Goal: Task Accomplishment & Management: Manage account settings

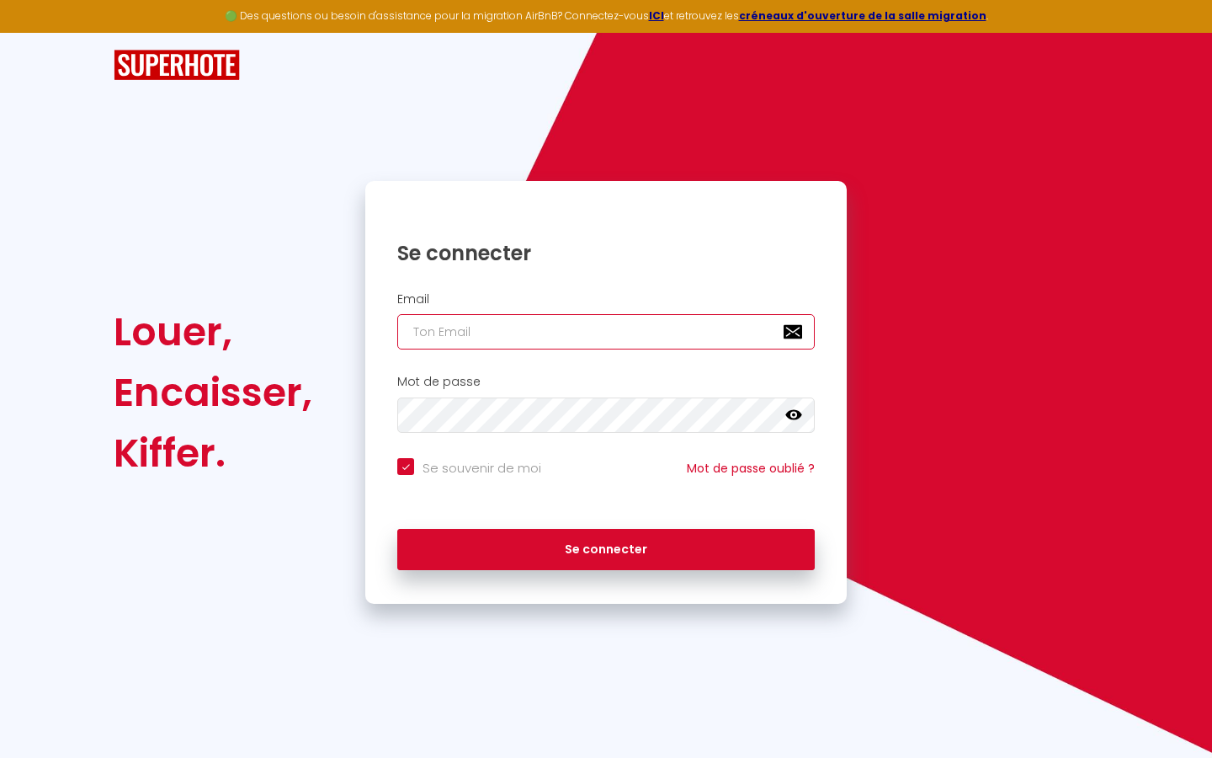
type input "s"
checkbox input "true"
type input "su"
checkbox input "true"
type input "sup"
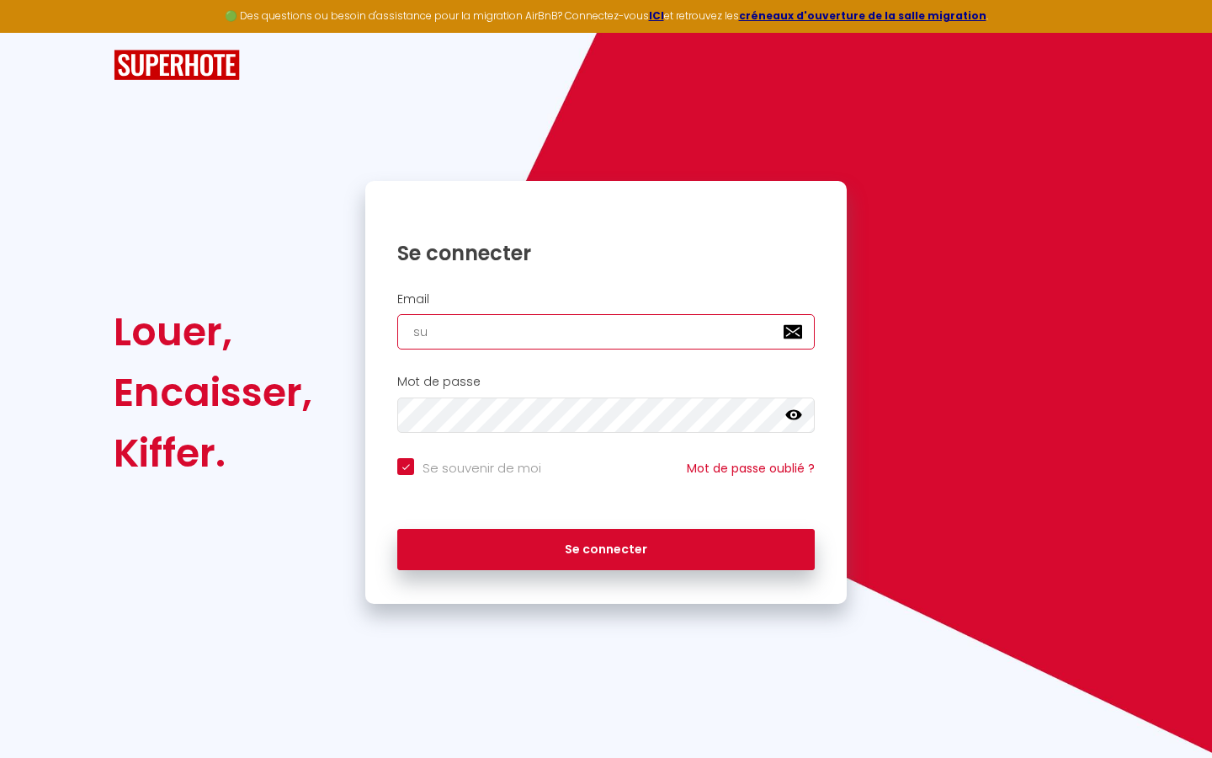
checkbox input "true"
type input "supe"
checkbox input "true"
type input "super"
checkbox input "true"
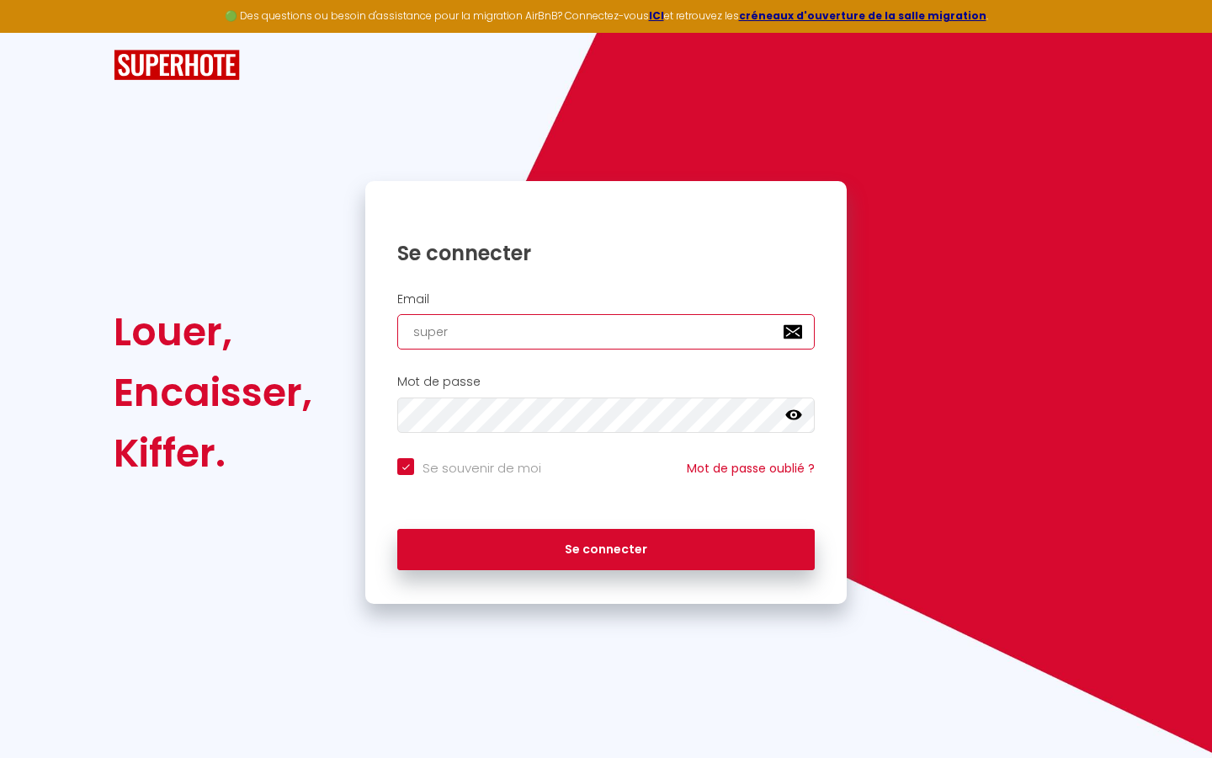
type input "superb"
checkbox input "true"
type input "superbo"
checkbox input "true"
type input "superbor"
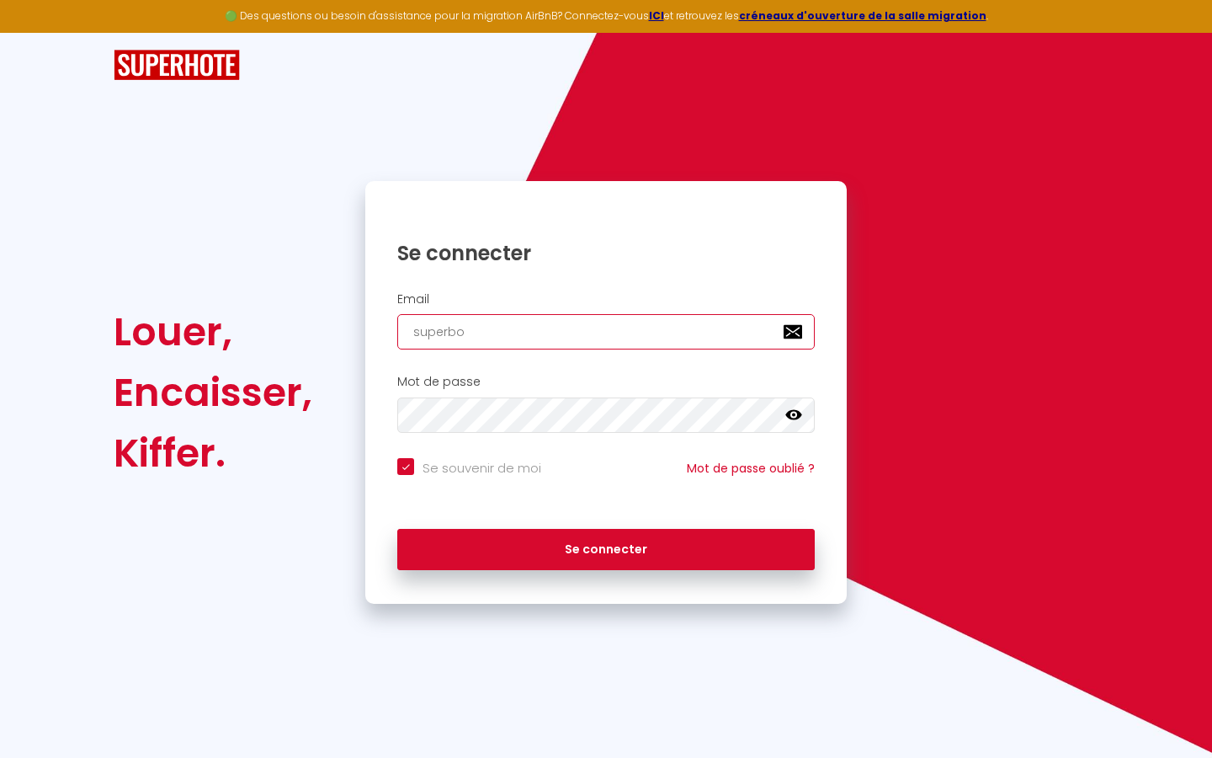
checkbox input "true"
type input "superbord"
checkbox input "true"
type input "superborde"
checkbox input "true"
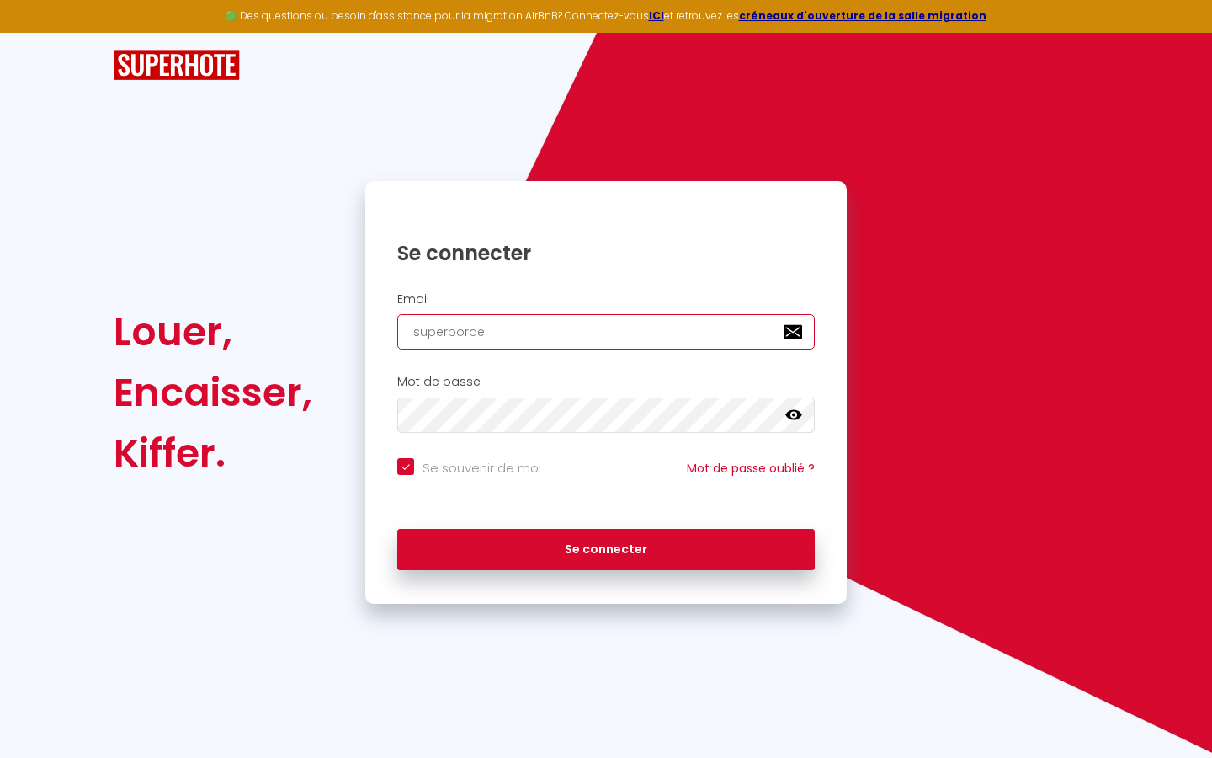
type input "superbordea"
checkbox input "true"
type input "superbordeau"
checkbox input "true"
type input "superbordeaux"
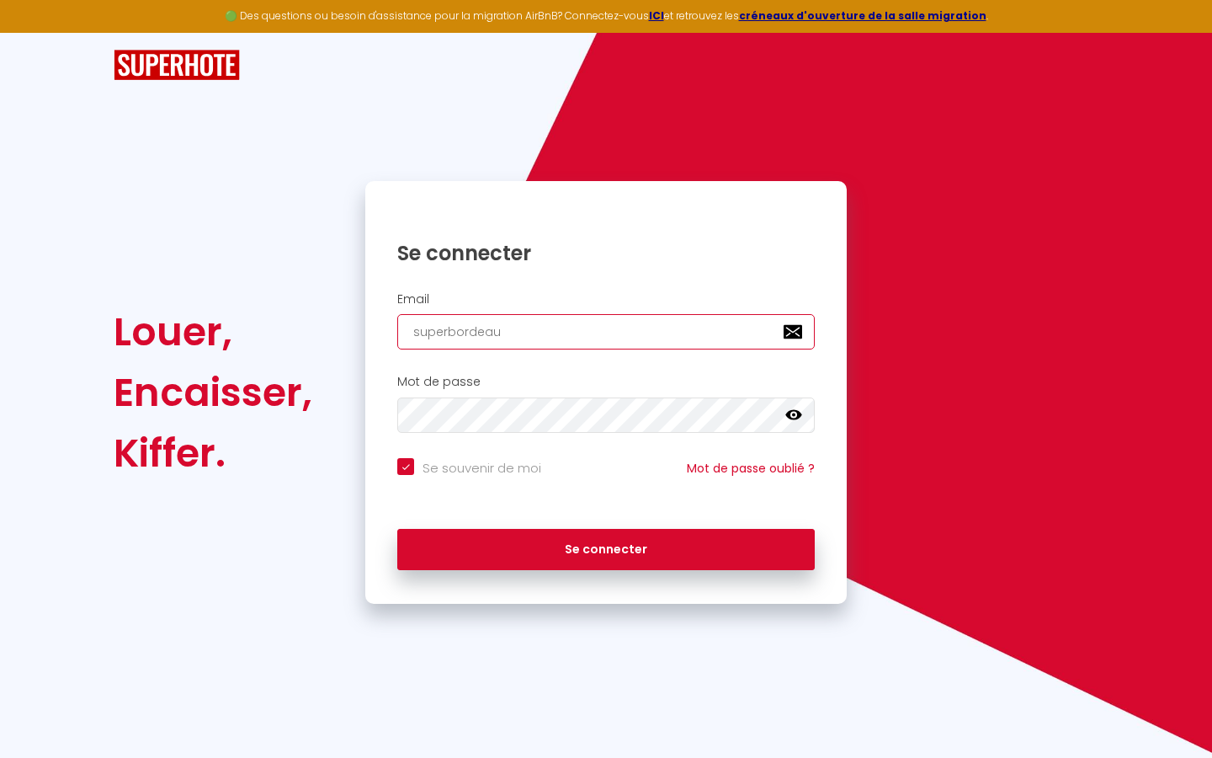
checkbox input "true"
type input "superbordeaux@"
checkbox input "true"
type input "superbordeaux@g"
checkbox input "true"
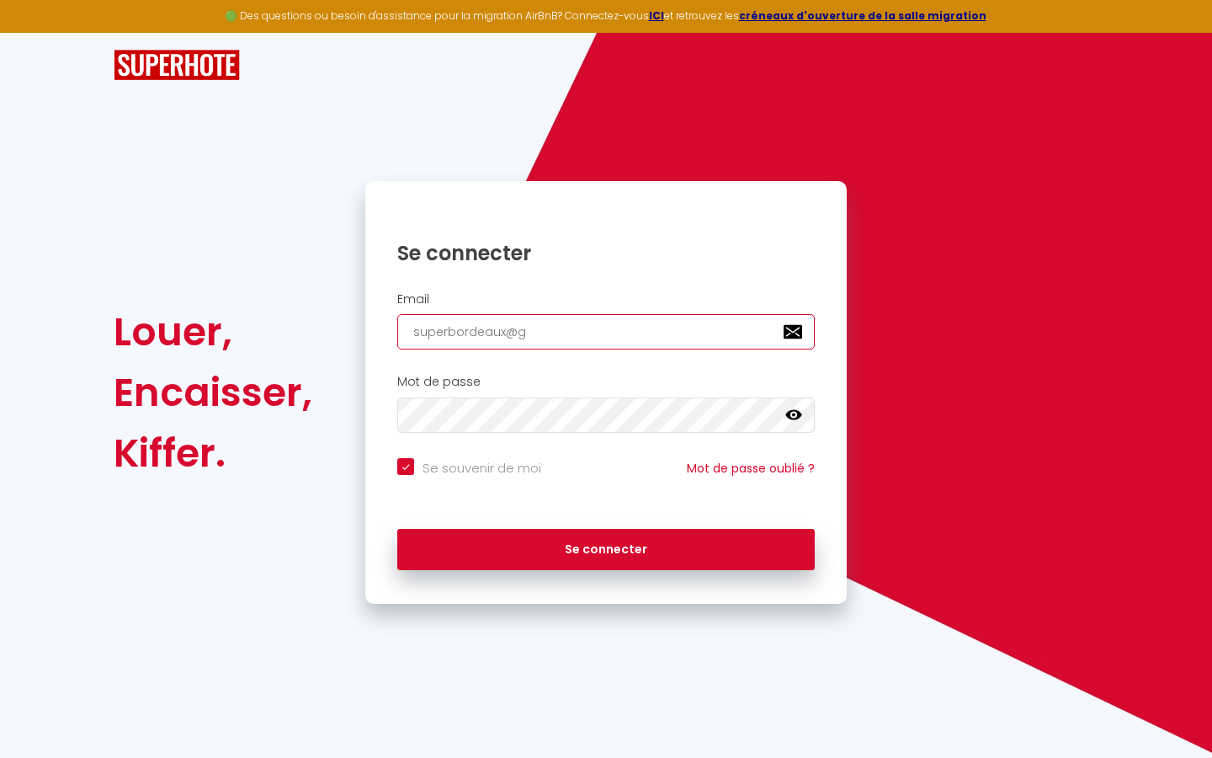
type input "superbordeaux@gm"
checkbox input "true"
type input "superbordeaux@gma"
checkbox input "true"
type input "superbordeaux@gmai"
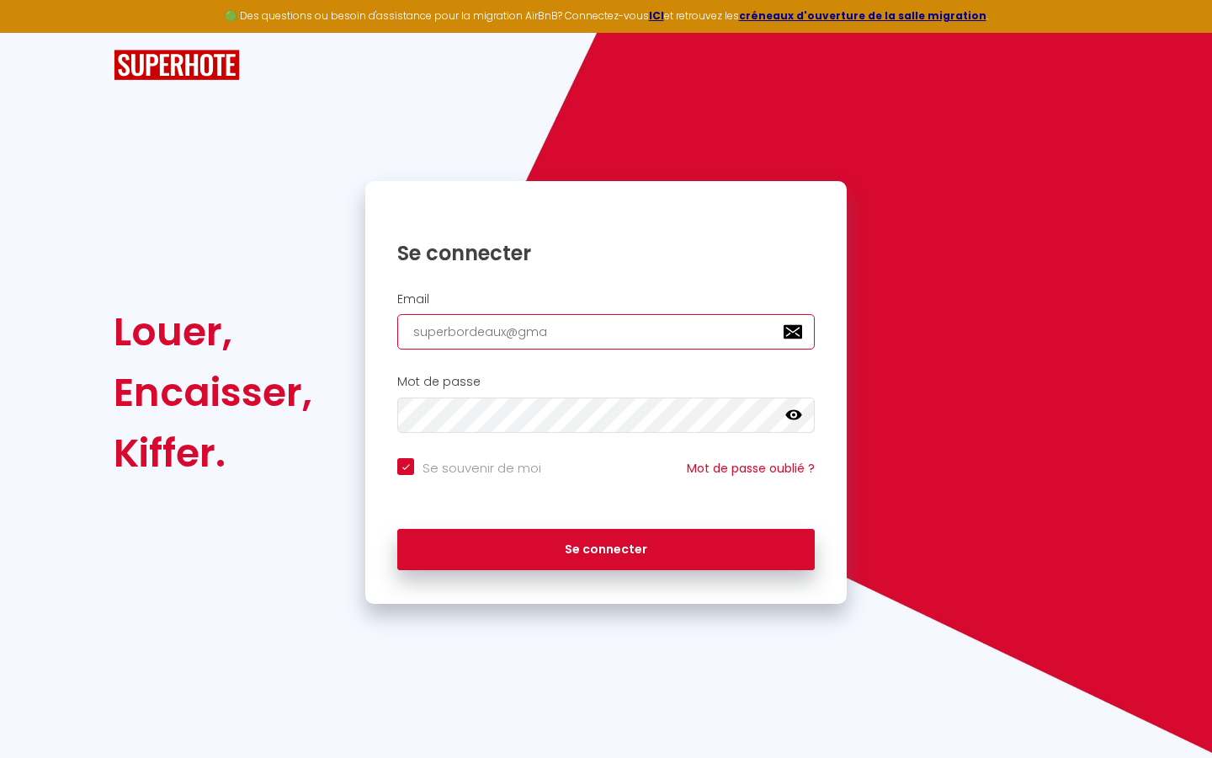
checkbox input "true"
type input "[EMAIL_ADDRESS]"
checkbox input "true"
type input "[EMAIL_ADDRESS]."
checkbox input "true"
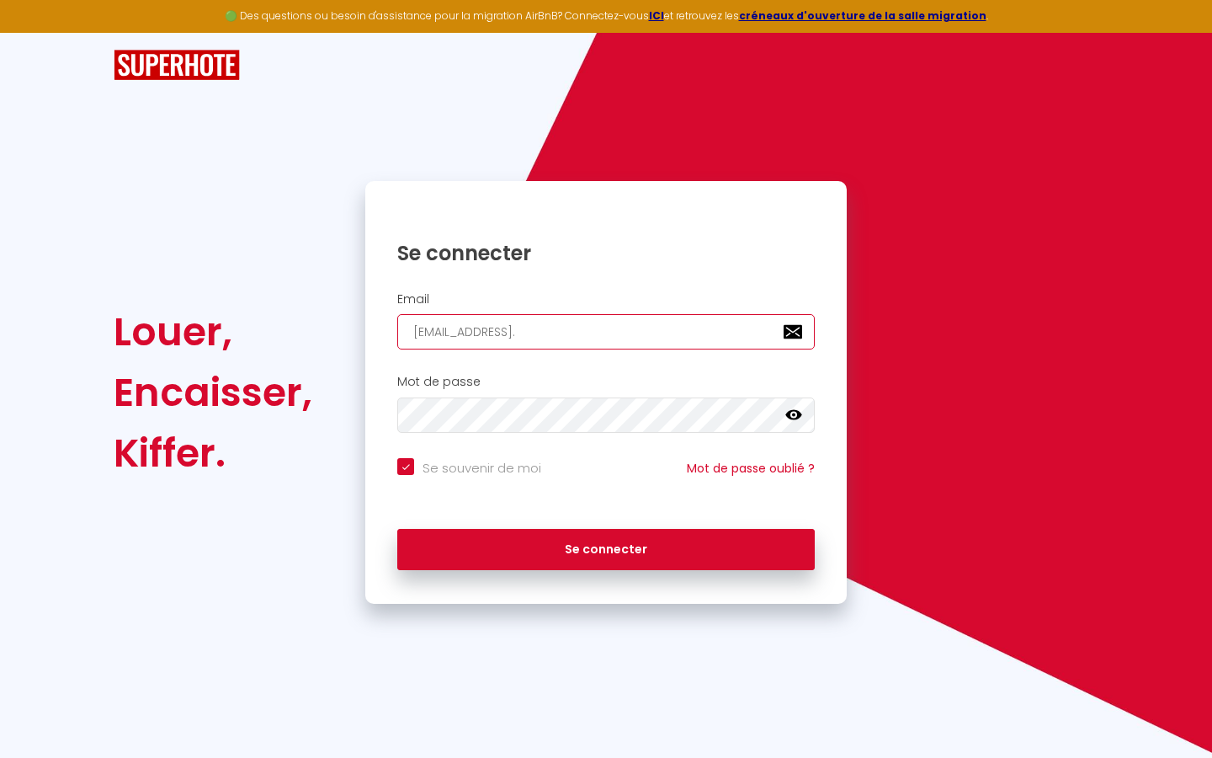
type input "superbordeaux@gmail.c"
checkbox input "true"
type input "[EMAIL_ADDRESS][DOMAIN_NAME]"
checkbox input "true"
type input "[EMAIL_ADDRESS][DOMAIN_NAME]"
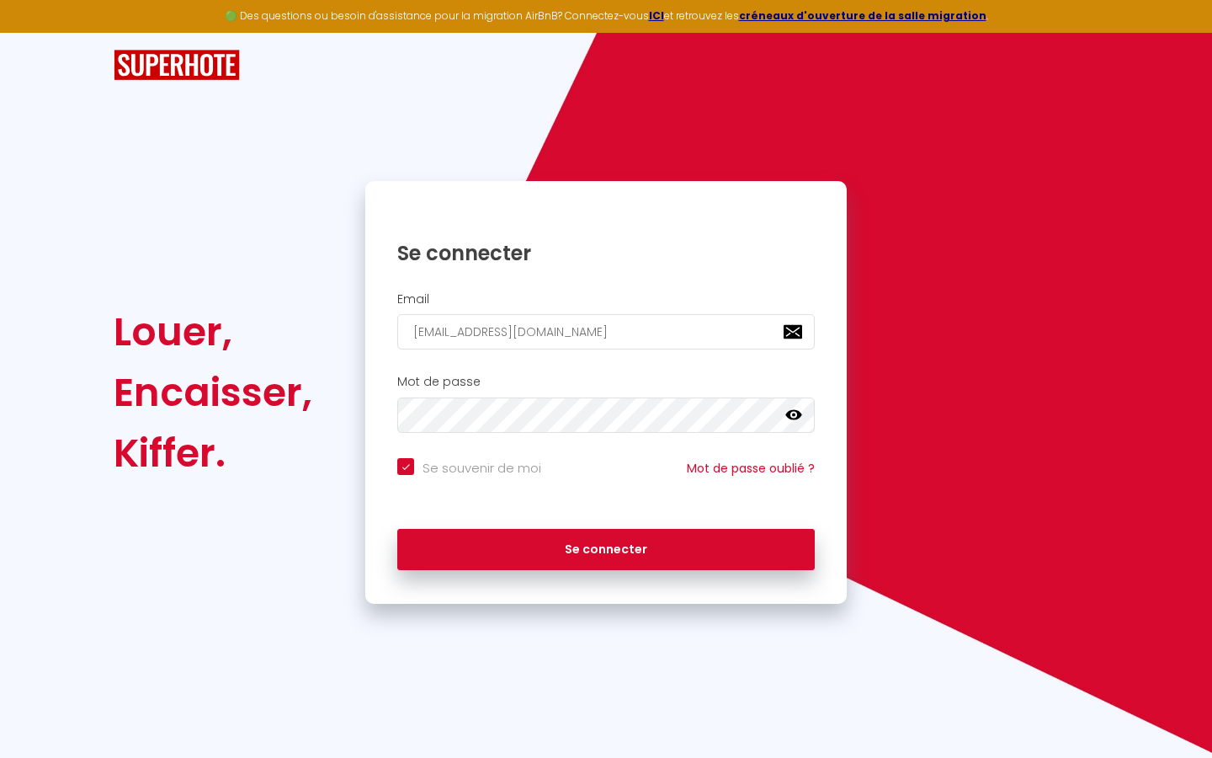
checkbox input "true"
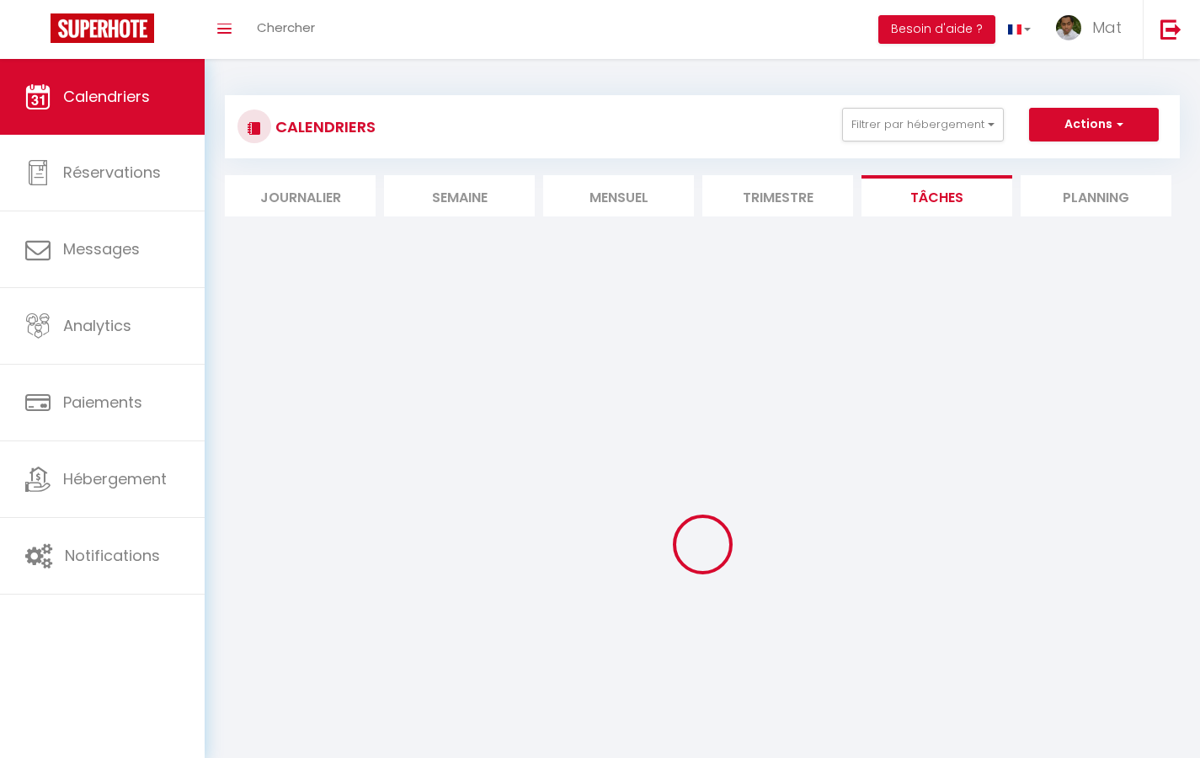
select select
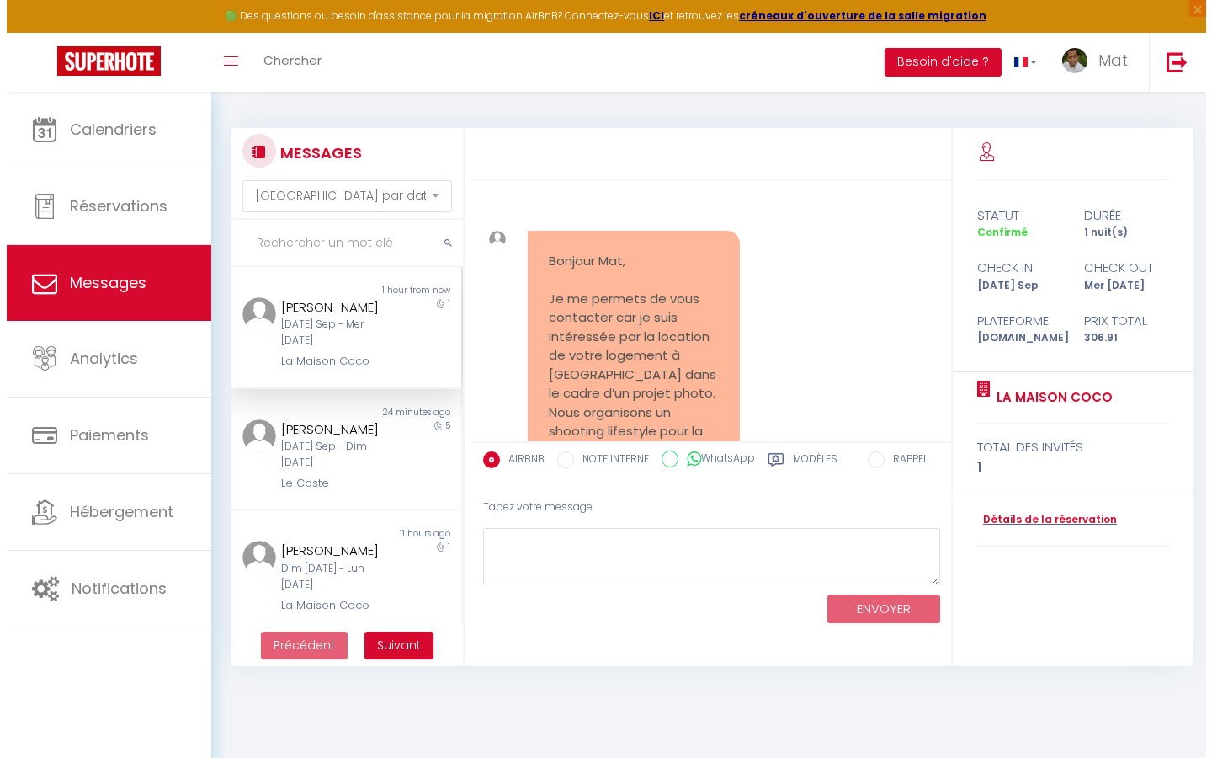
scroll to position [17367, 0]
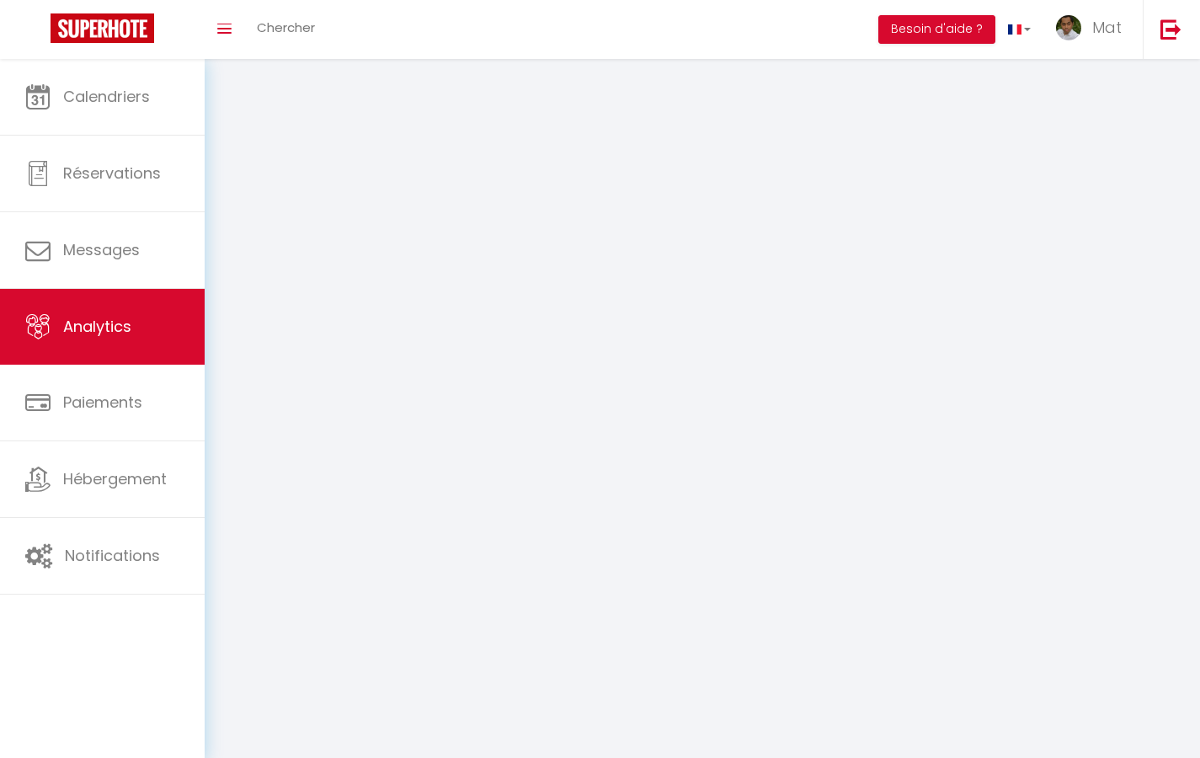
select select "2025"
select select "9"
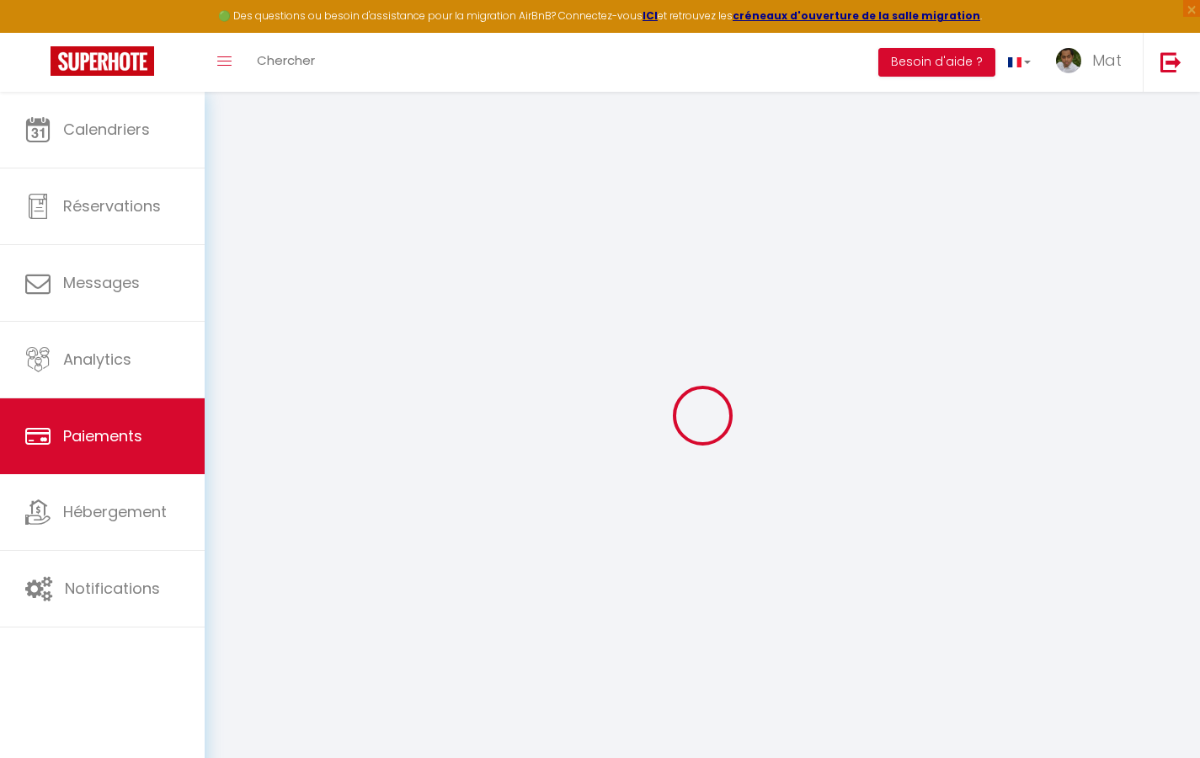
select select "2"
select select "0"
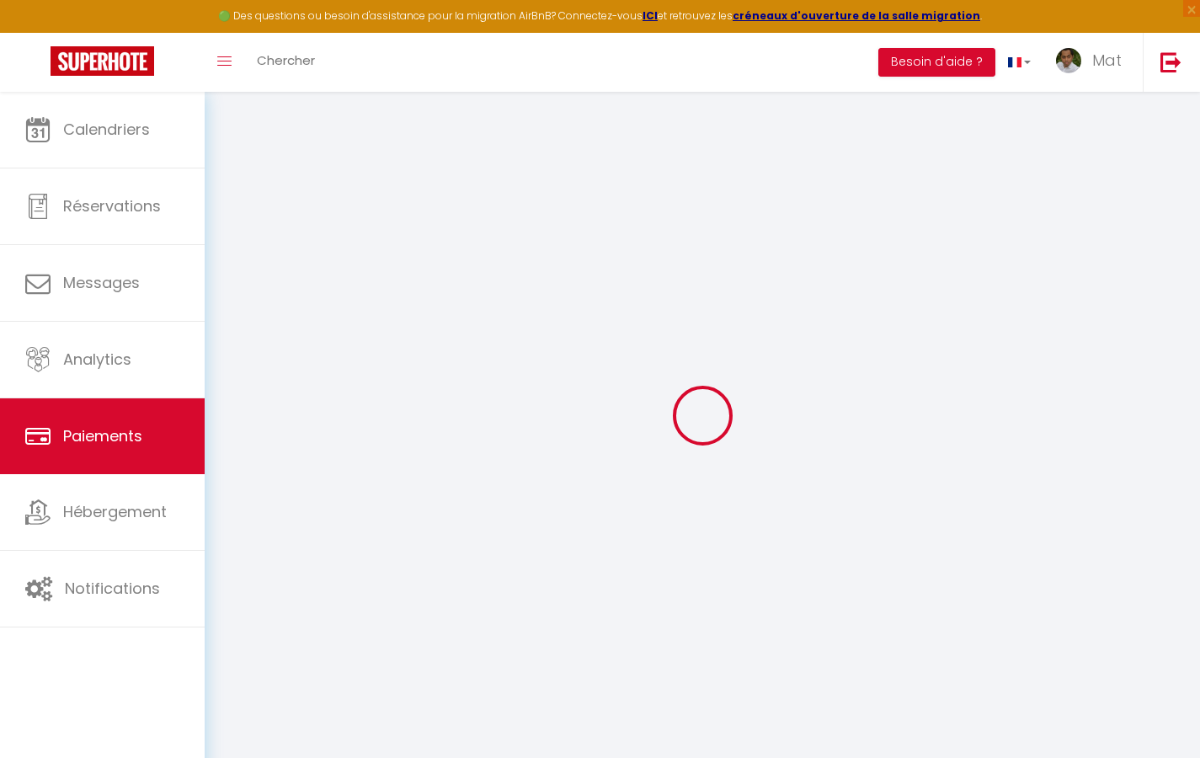
select select "0"
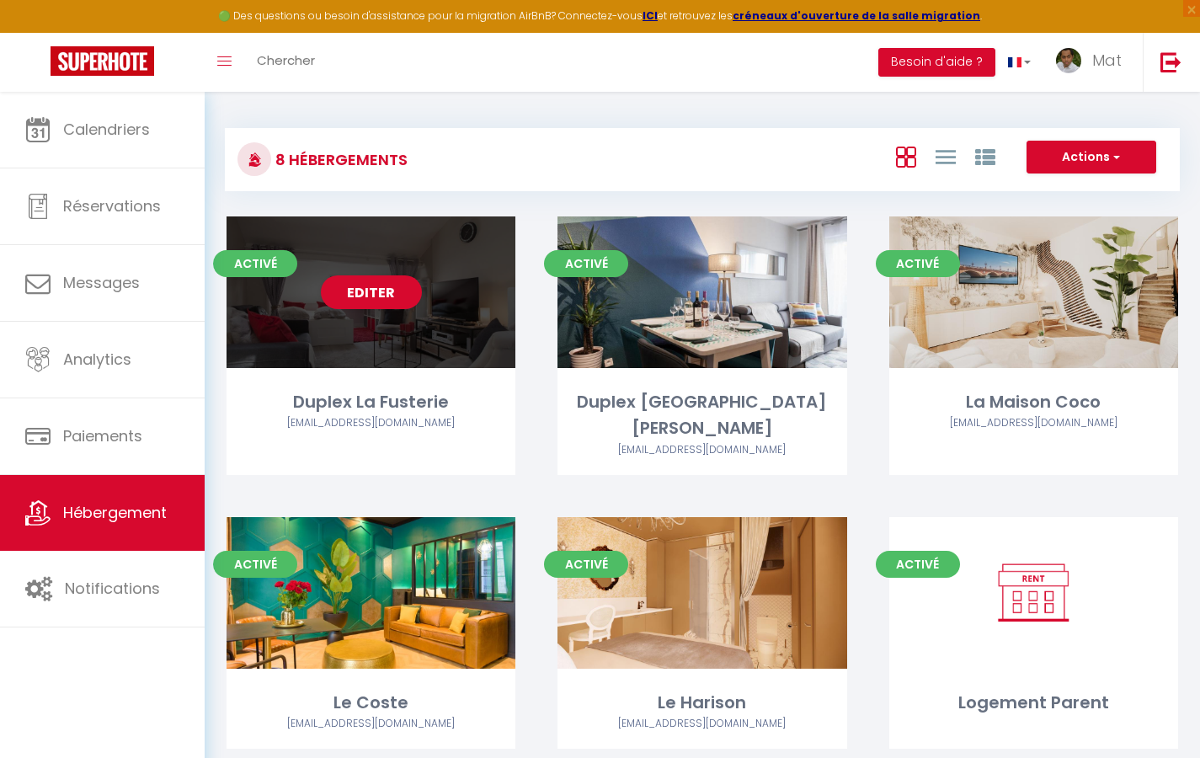
select select "3"
select select "2"
select select "1"
select select
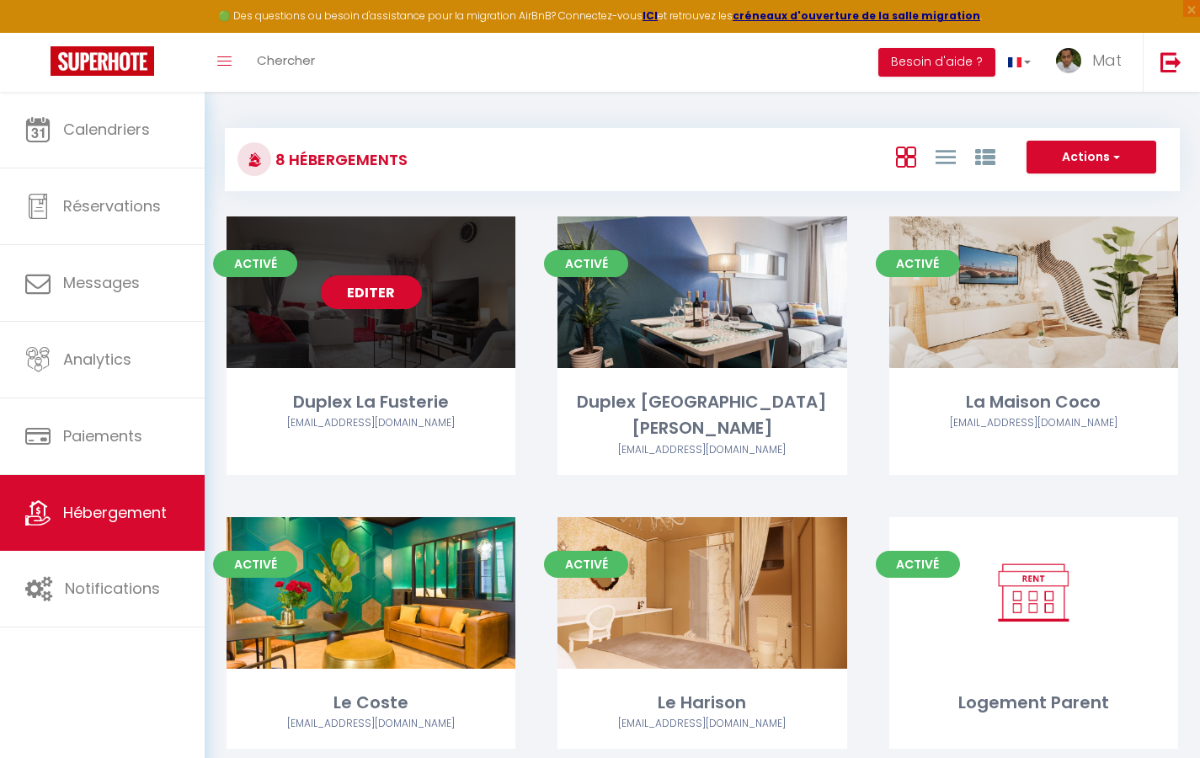
select select "28"
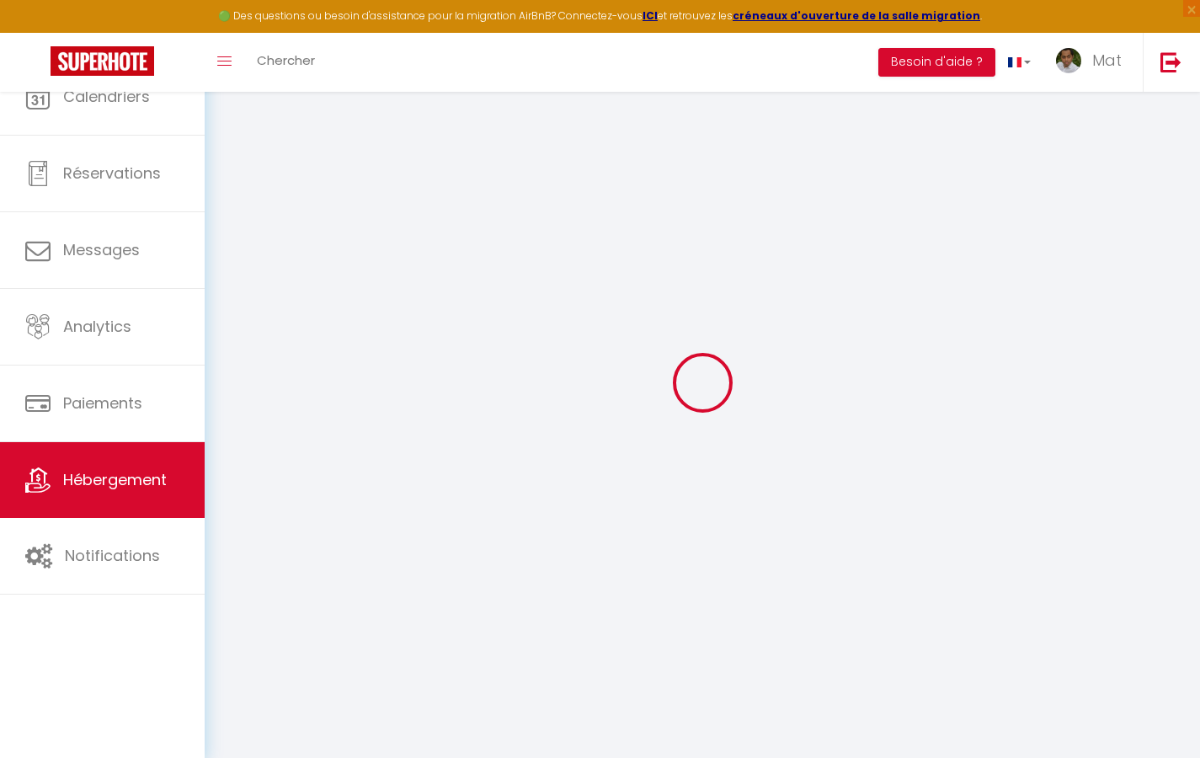
select select
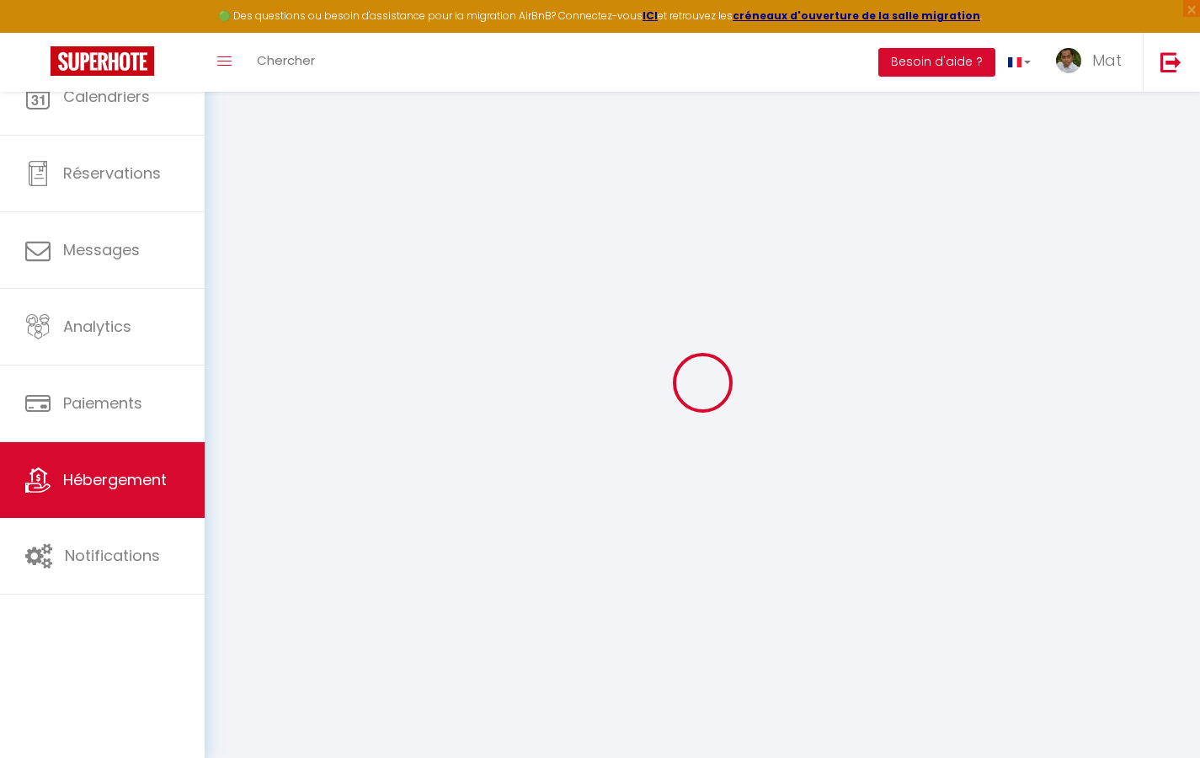
select select
checkbox input "false"
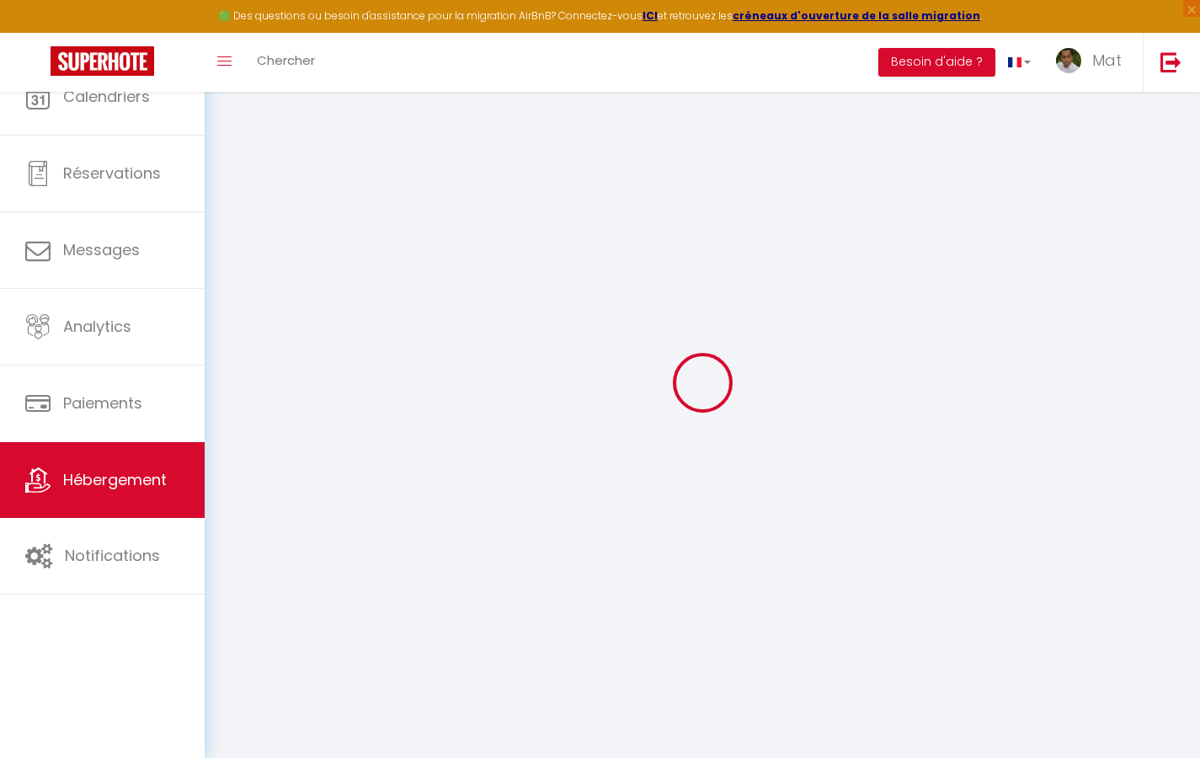
select select
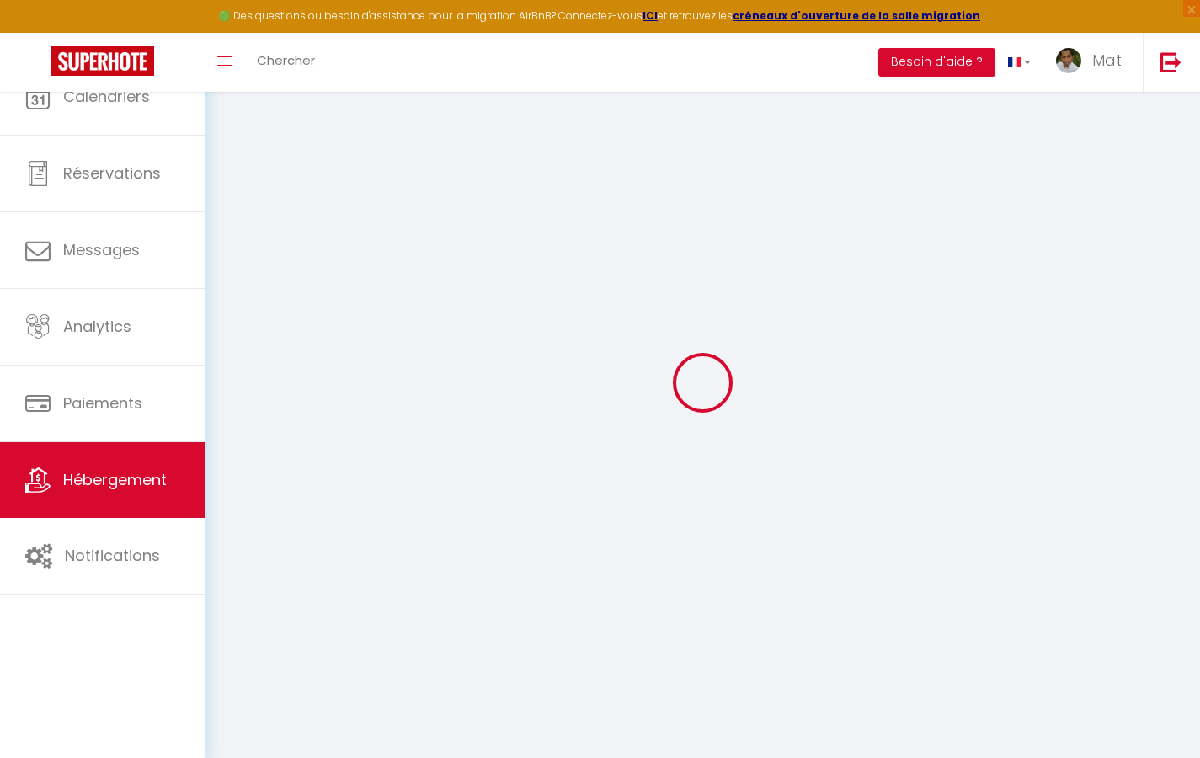
select select
checkbox input "false"
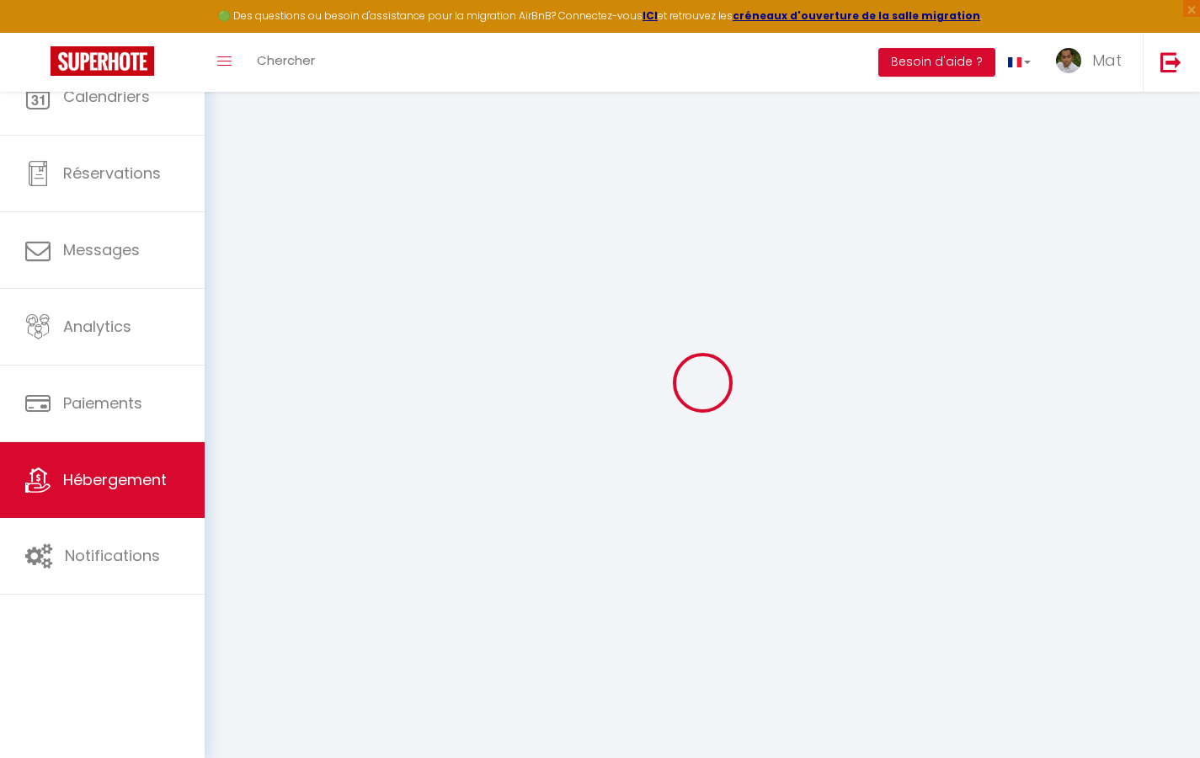
checkbox input "false"
select select
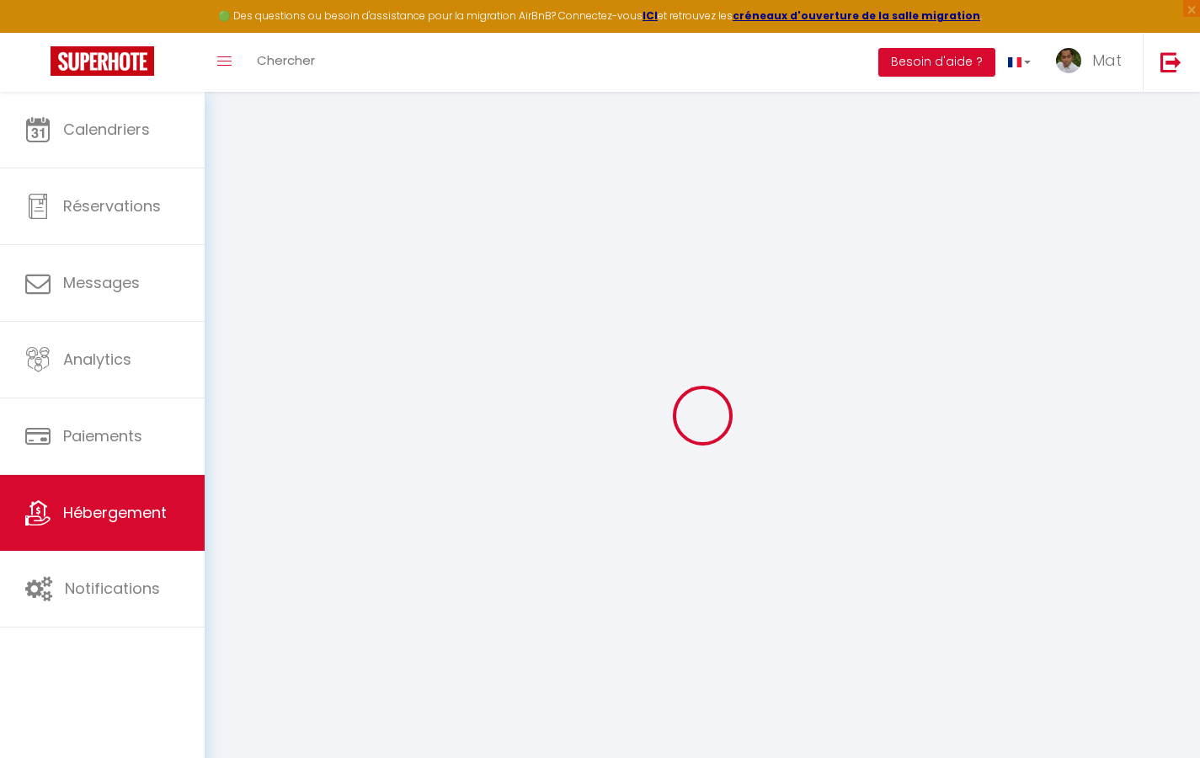
select select
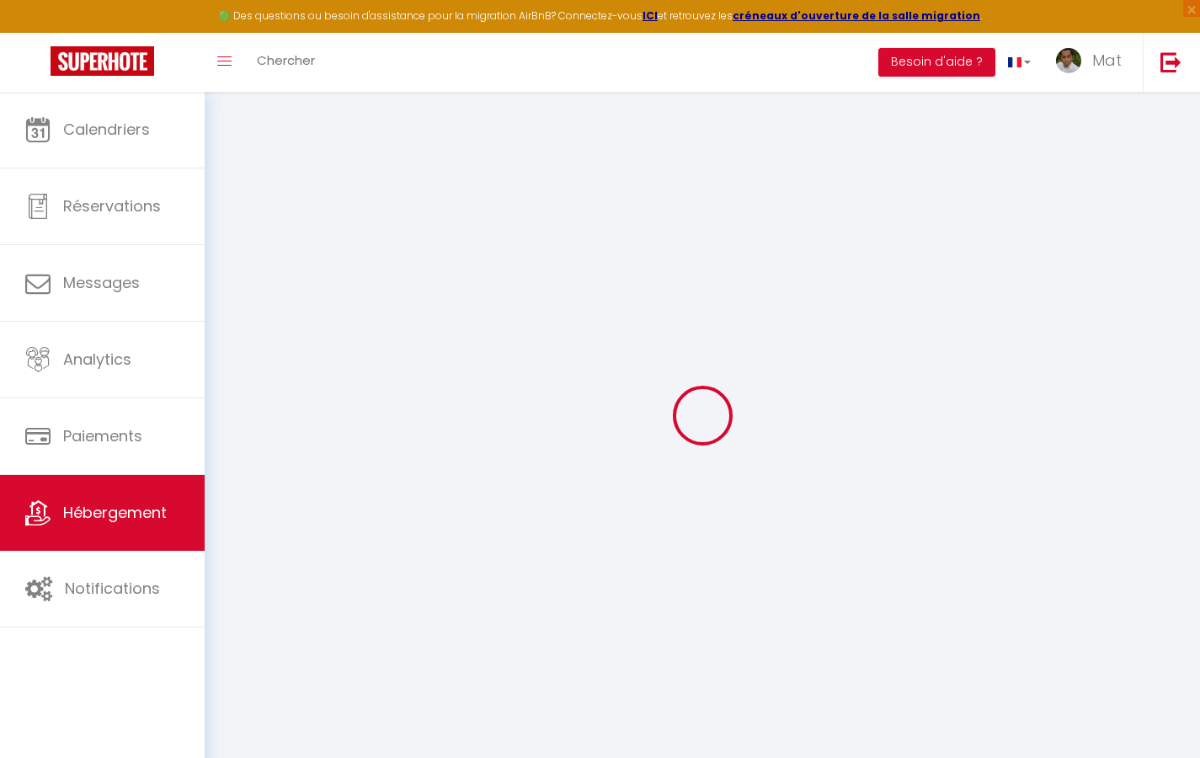
select select
checkbox input "false"
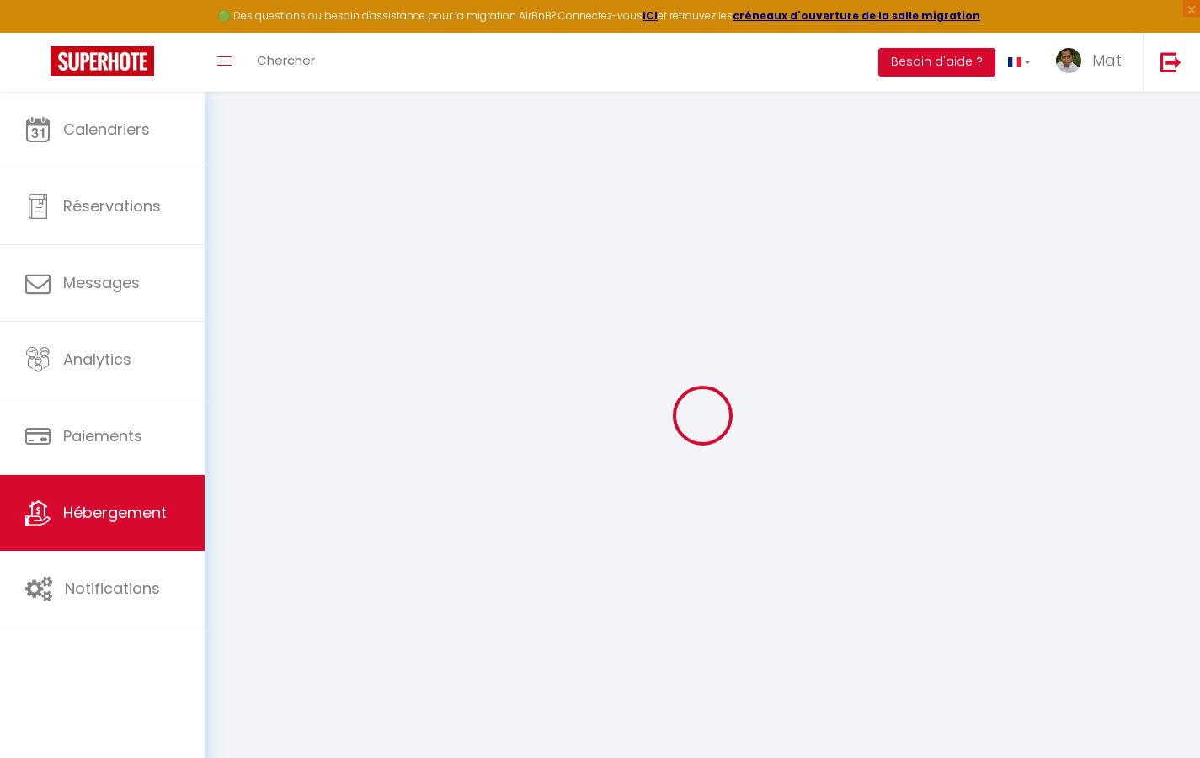
select select
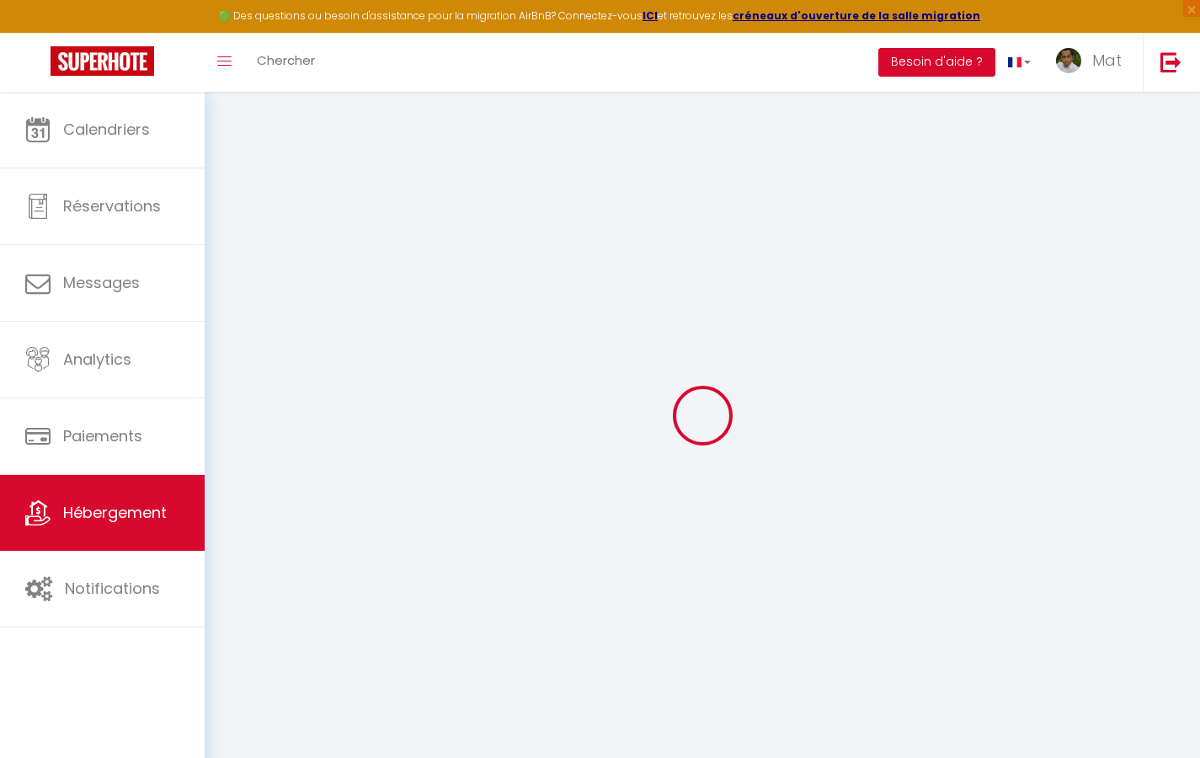
select select
checkbox input "false"
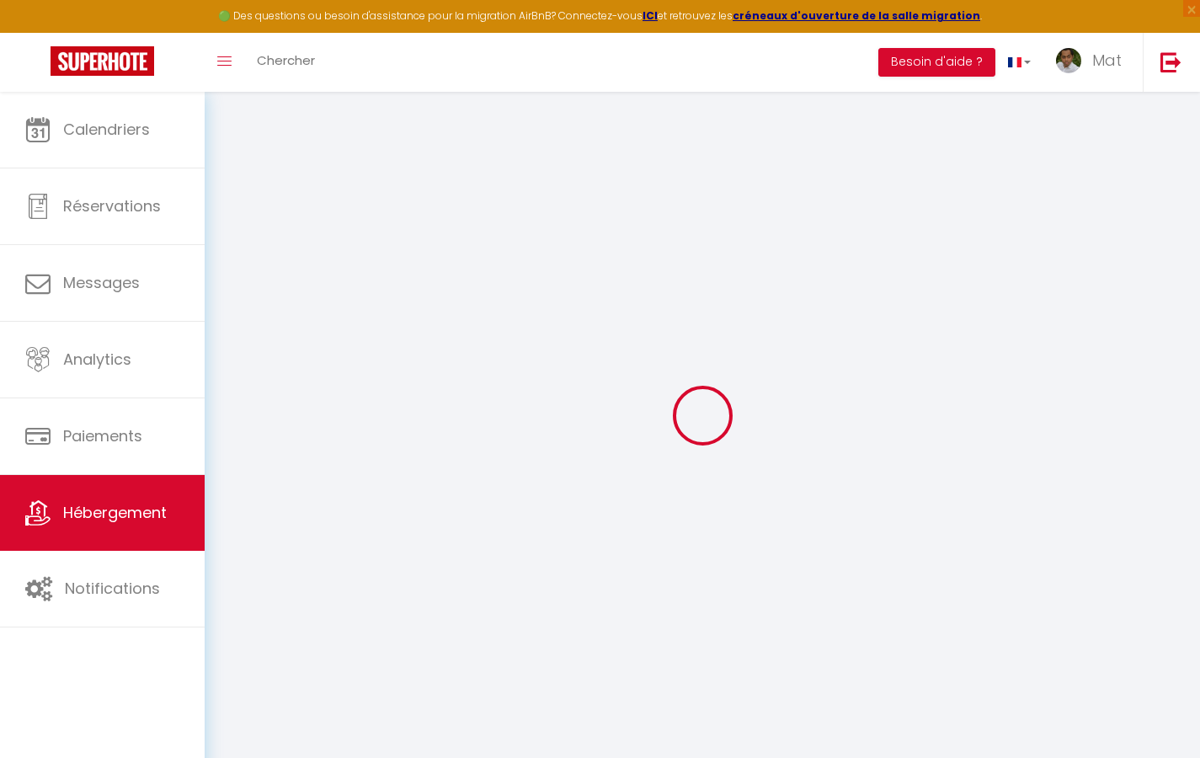
checkbox input "false"
select select
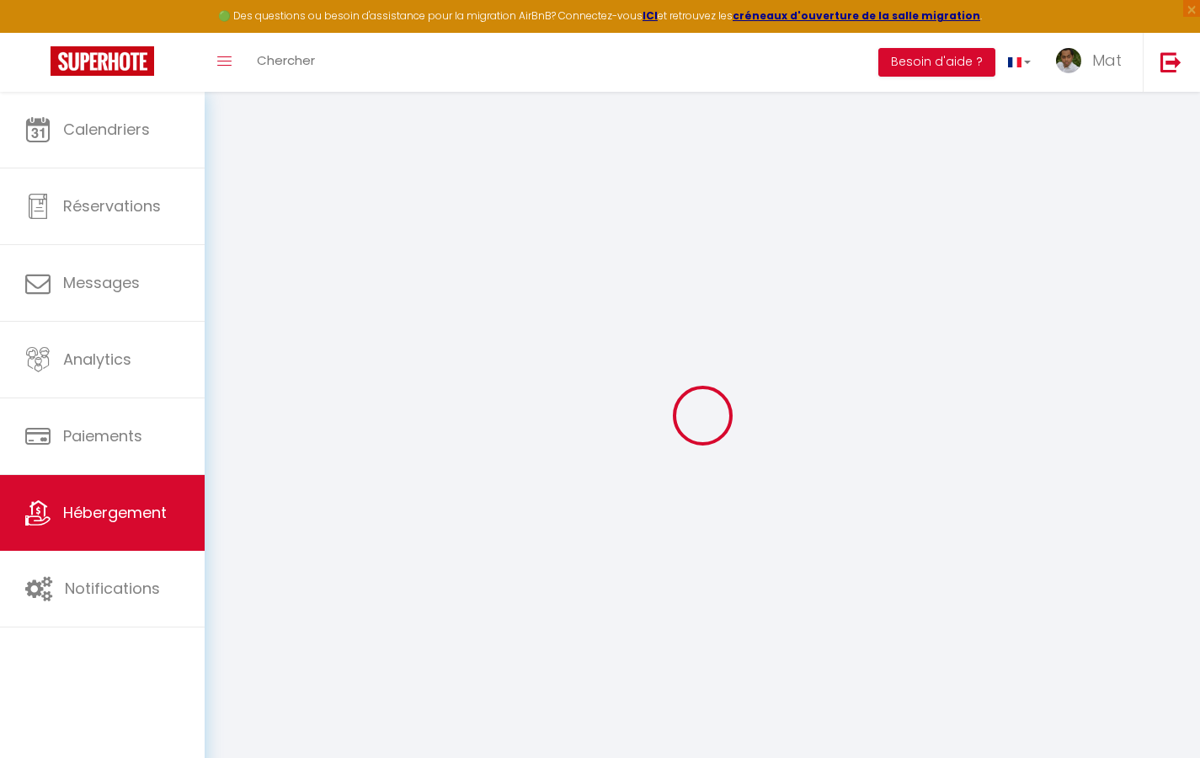
select select
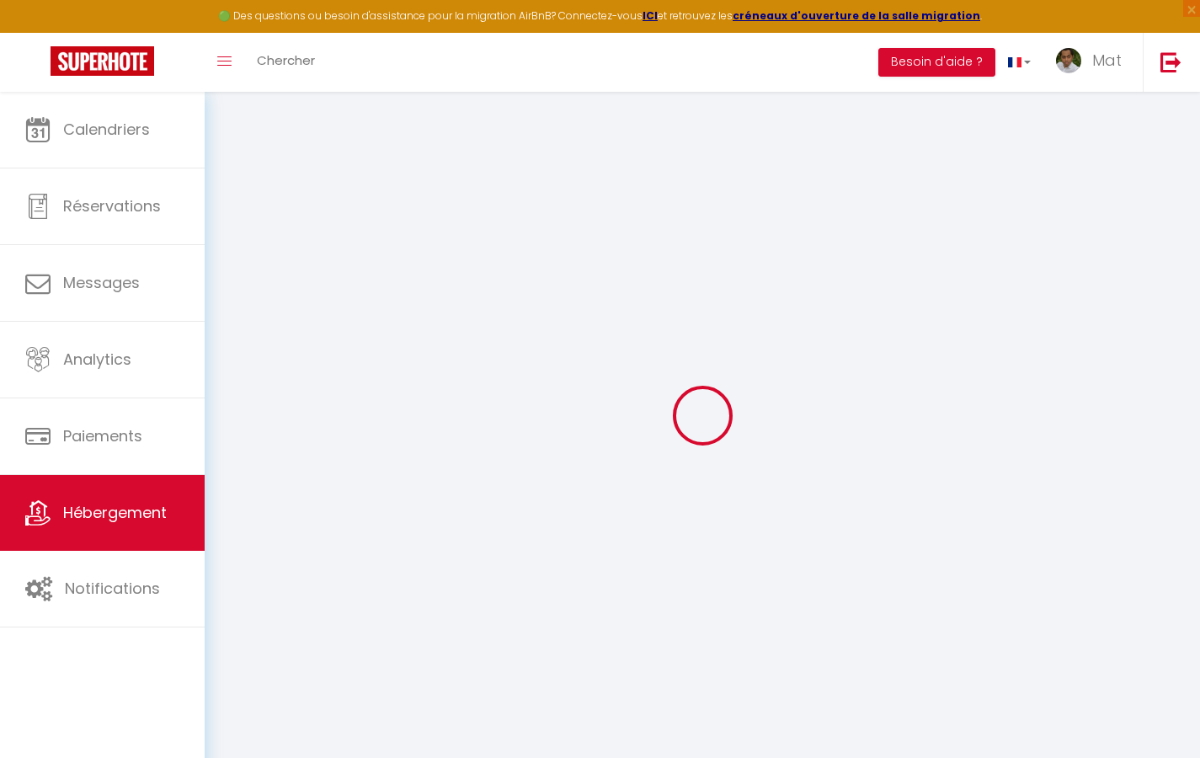
checkbox input "false"
select select
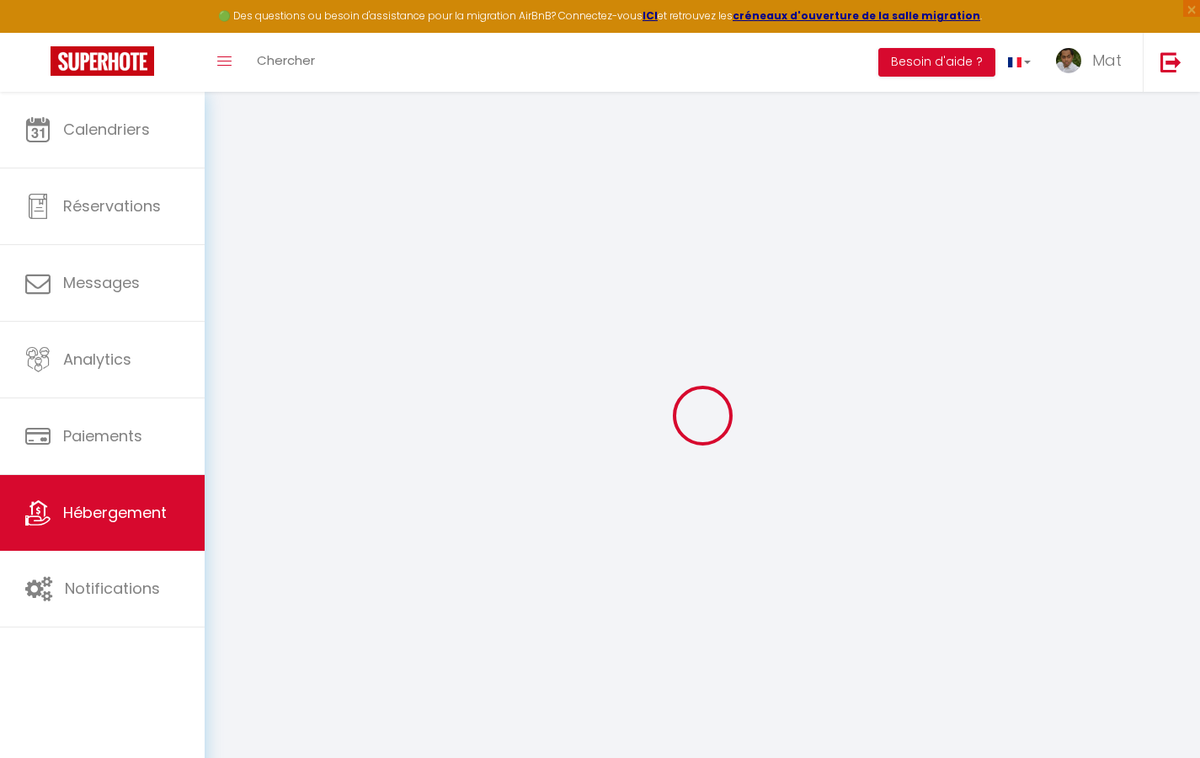
select select
type input "Duplex La Fusterie"
type input "IMMO"
type input "MRA"
type input "[STREET_ADDRESS]"
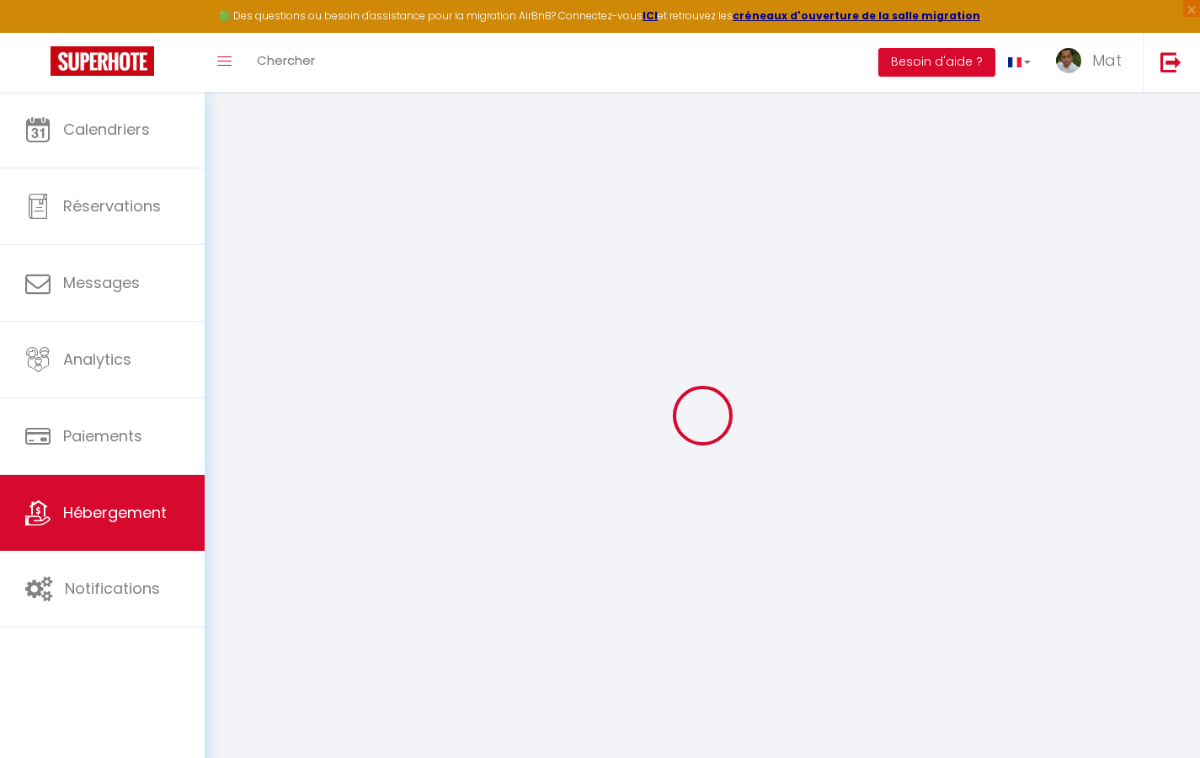
type input "33800"
type input "[GEOGRAPHIC_DATA]"
select select "6"
type input "35"
type input "20"
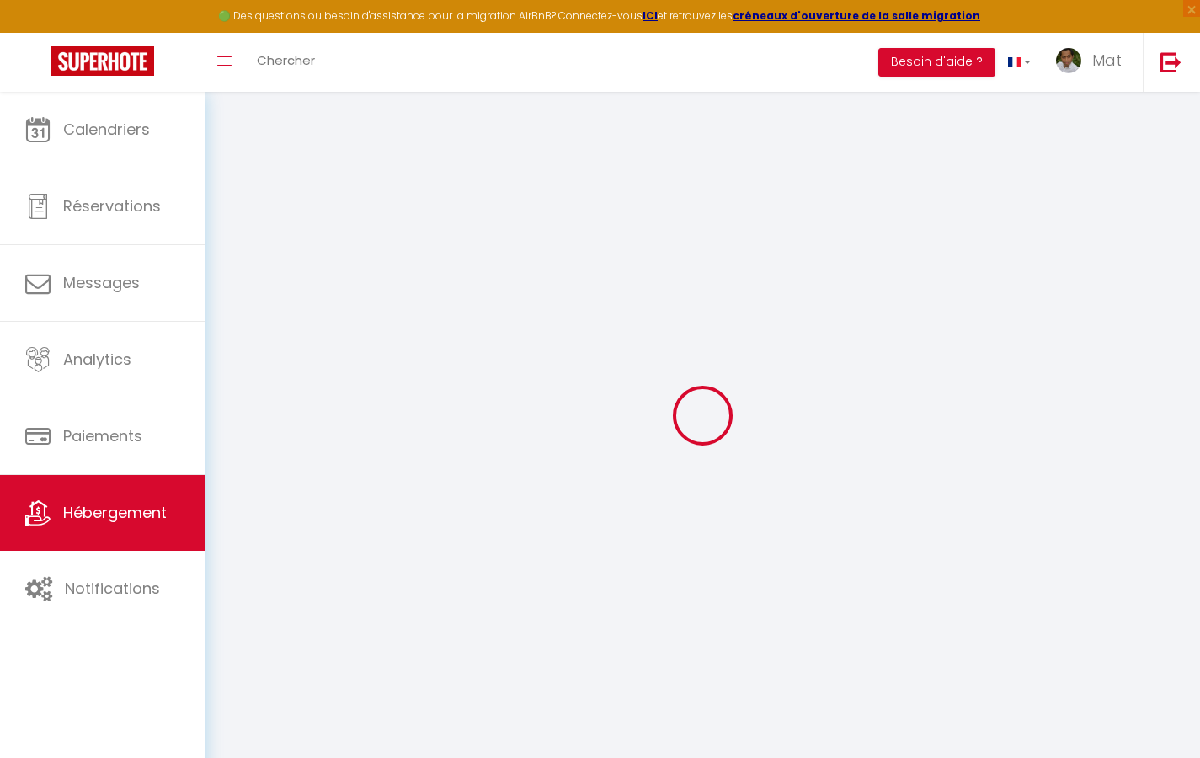
type input "30"
type input "1.65"
type input "200"
select select
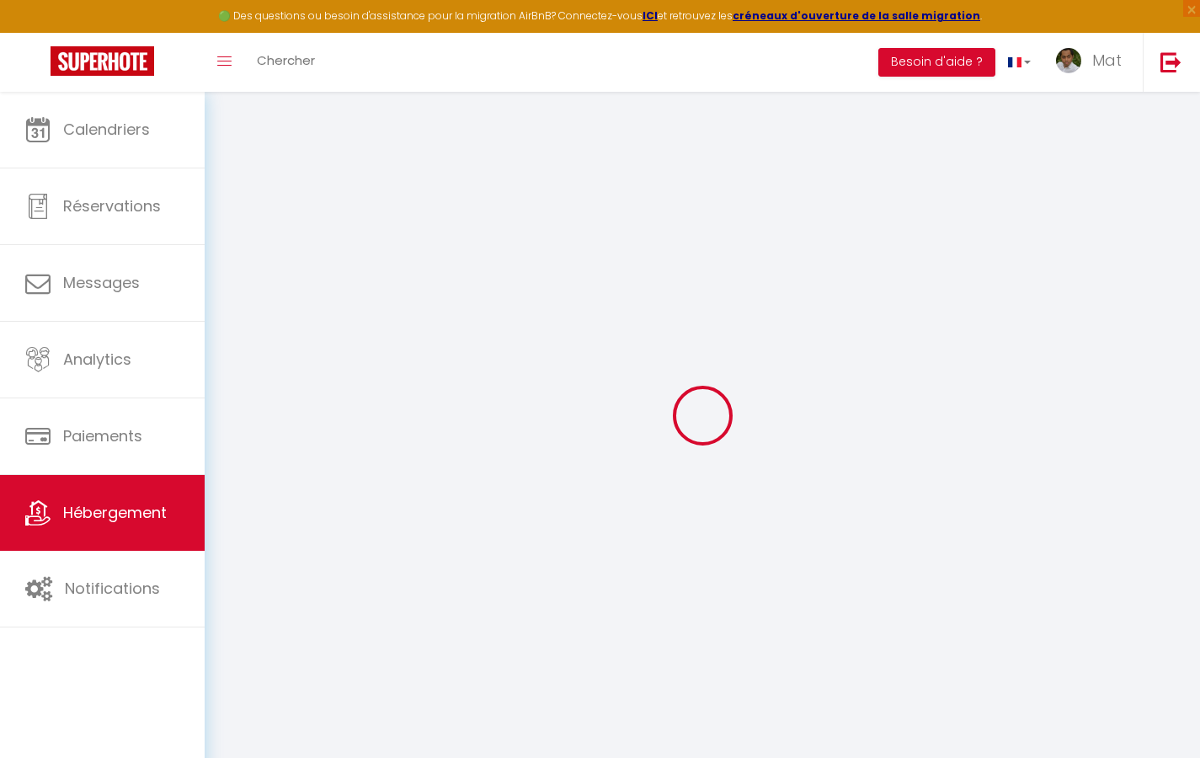
select select
type input "[STREET_ADDRESS]"
type input "33800"
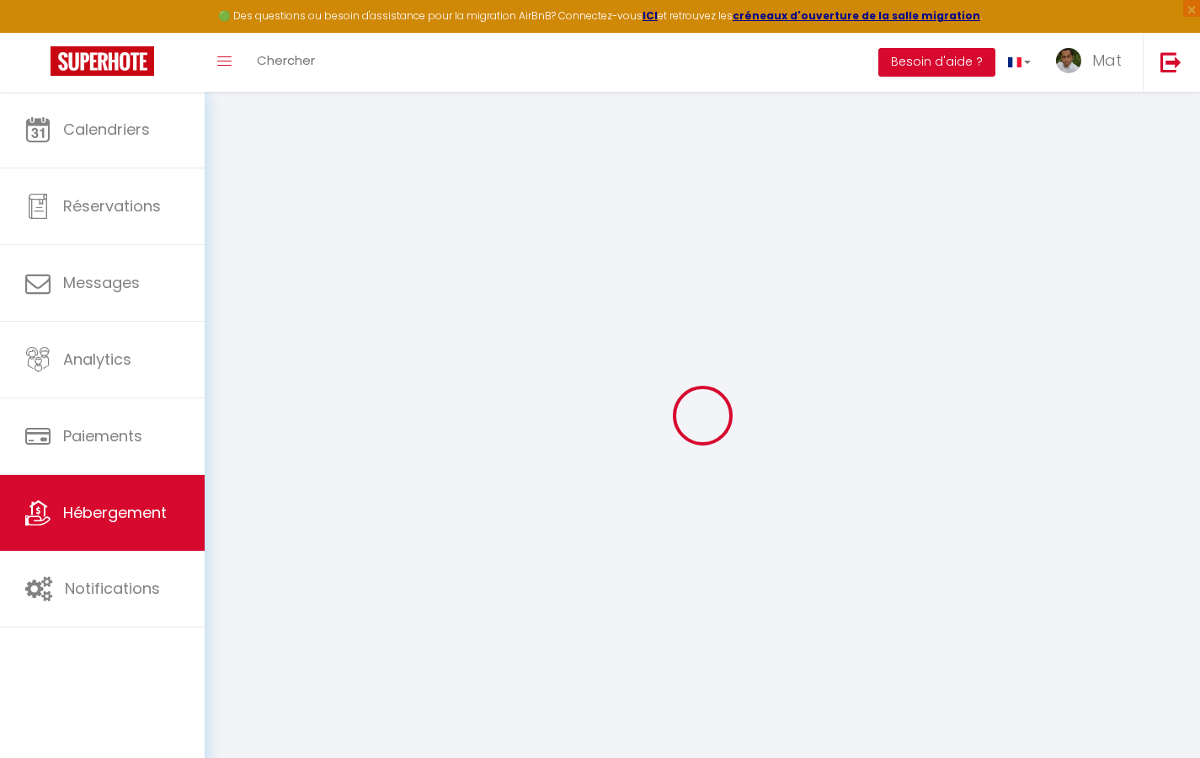
type input "[GEOGRAPHIC_DATA]"
type input "[EMAIL_ADDRESS][DOMAIN_NAME]"
select select "742"
checkbox input "true"
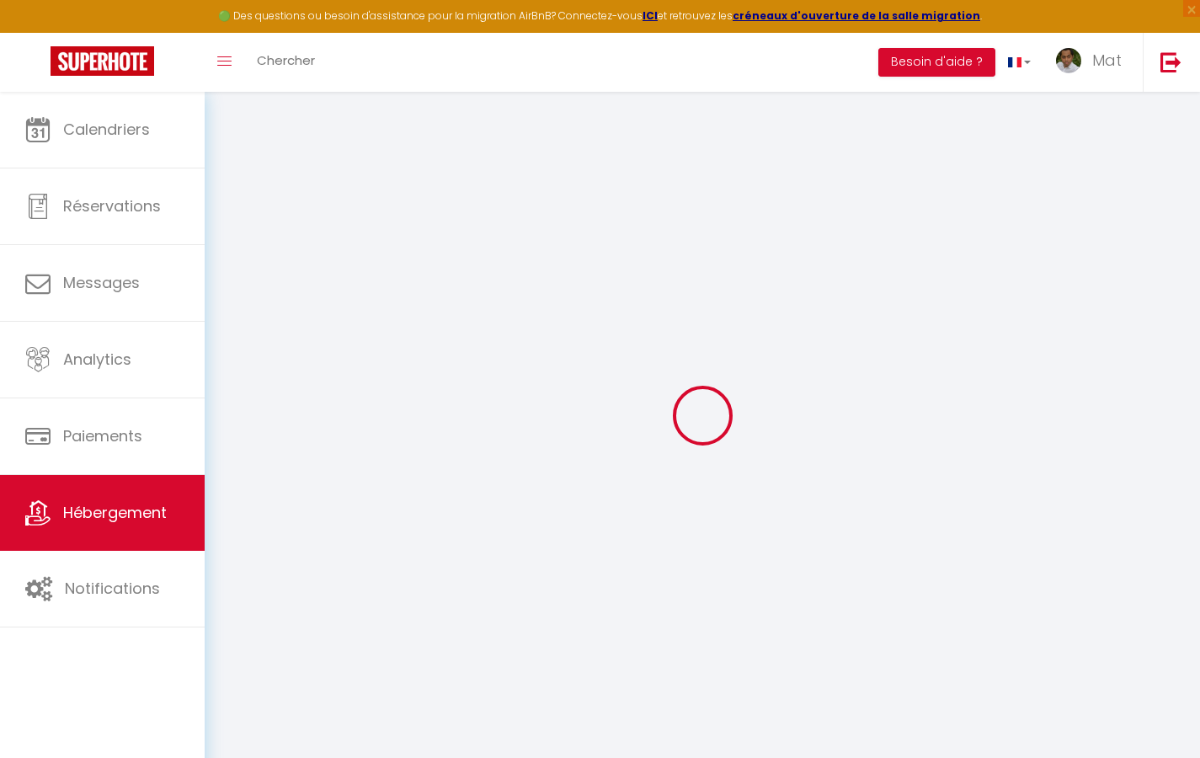
checkbox input "true"
checkbox input "false"
type input "10"
type input "50"
type input "0"
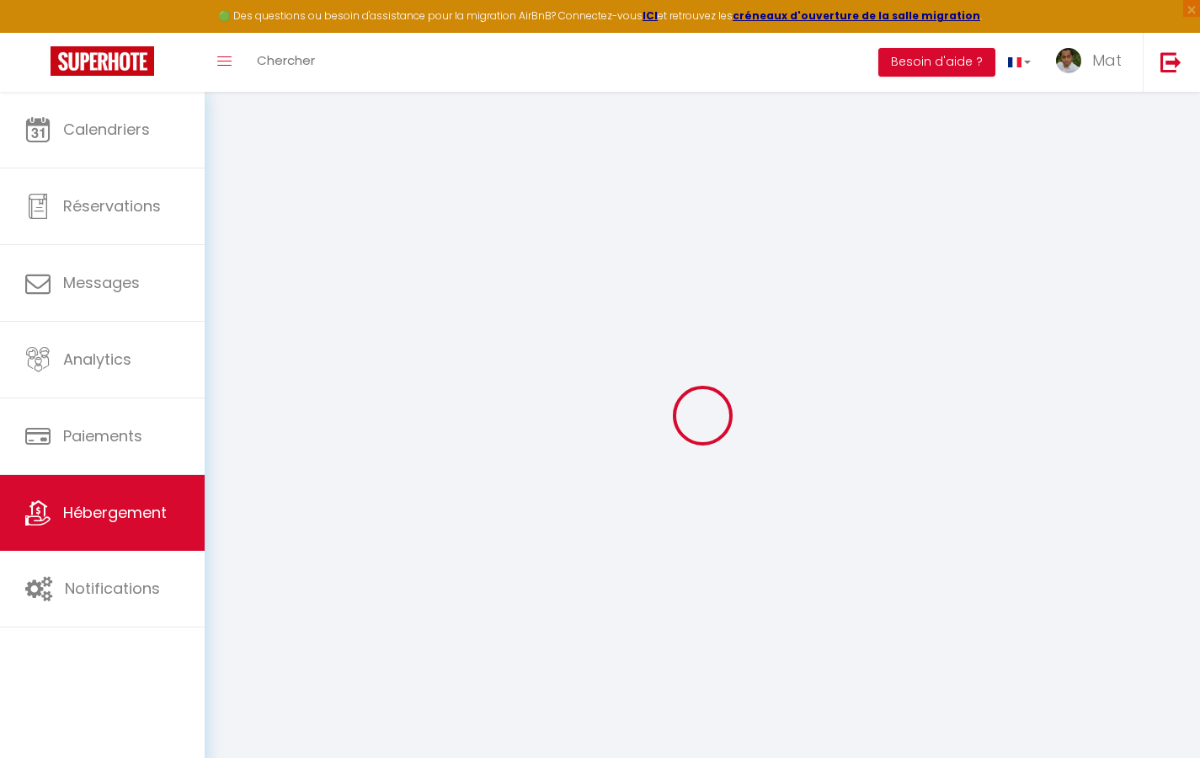
type input "0"
select select "2365"
select select
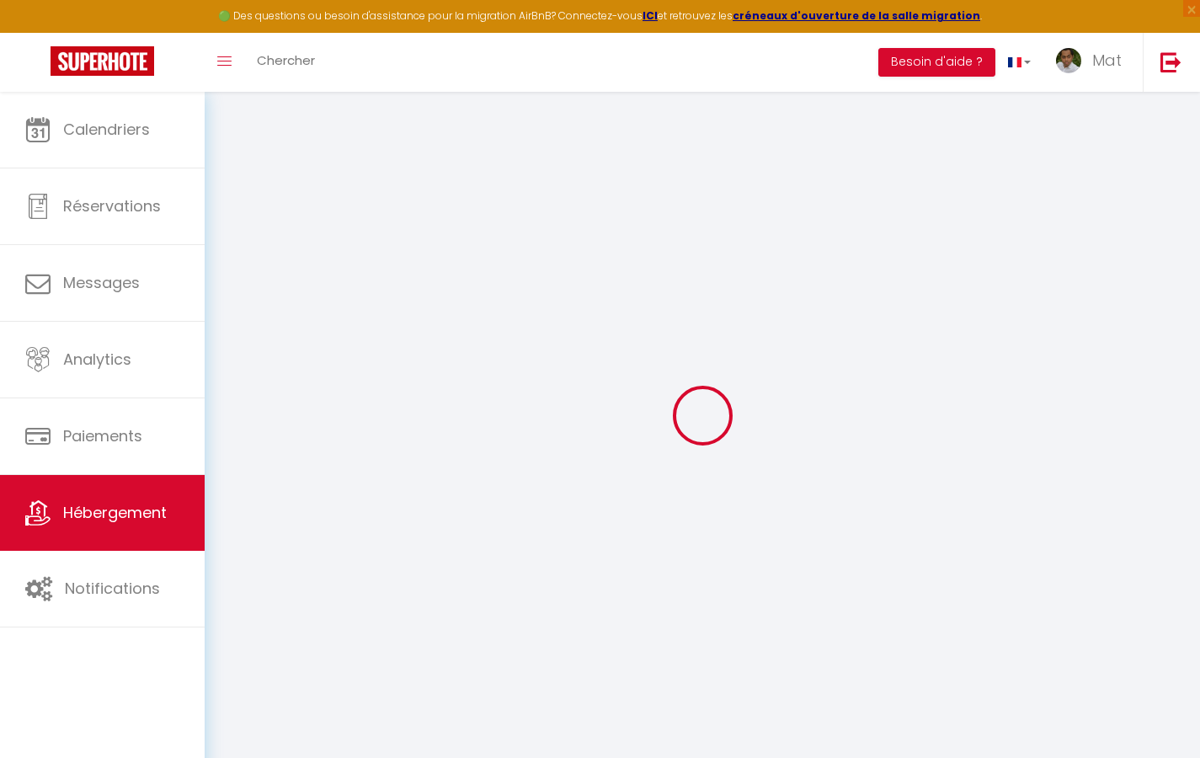
select select
checkbox input "true"
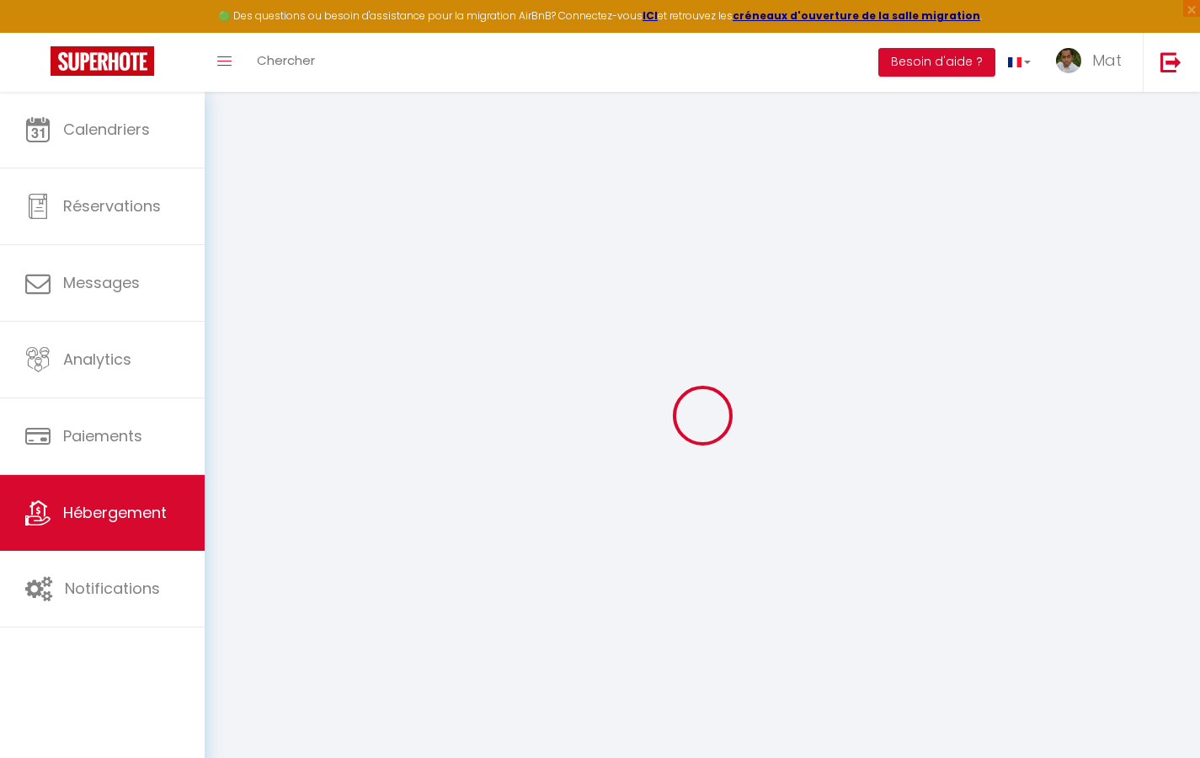
checkbox input "true"
checkbox input "false"
select select
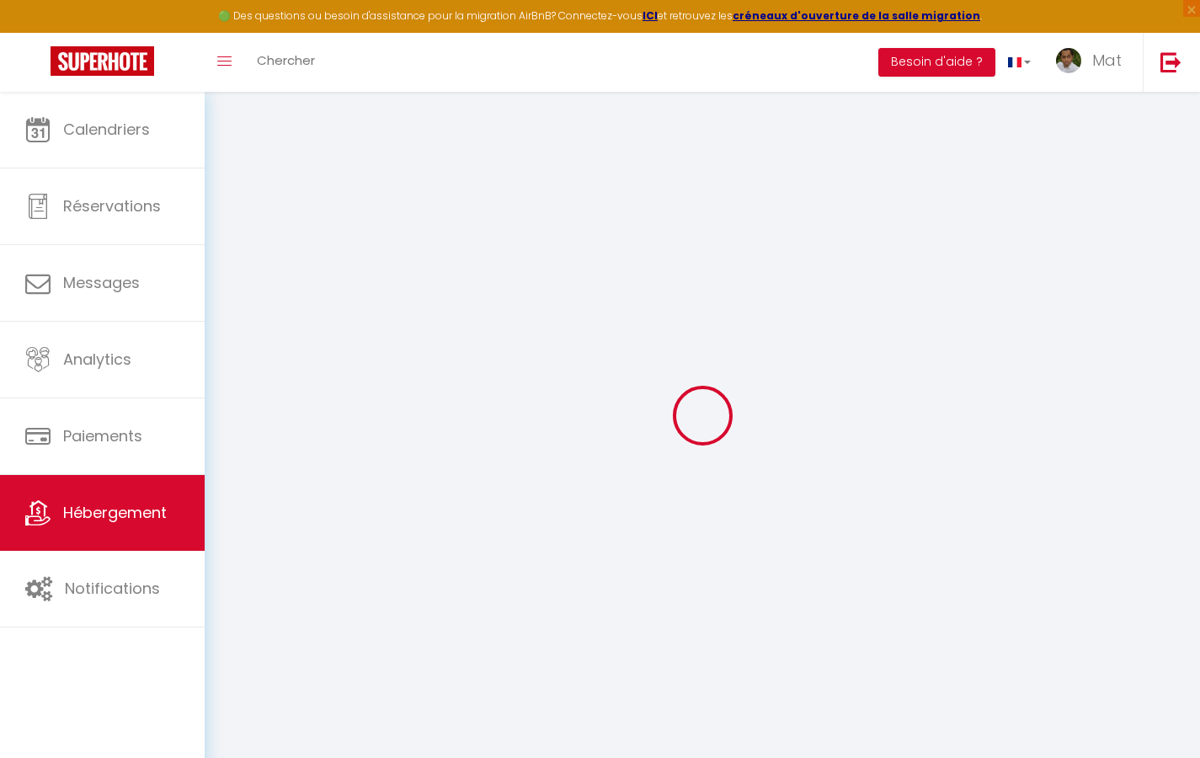
select select
checkbox input "true"
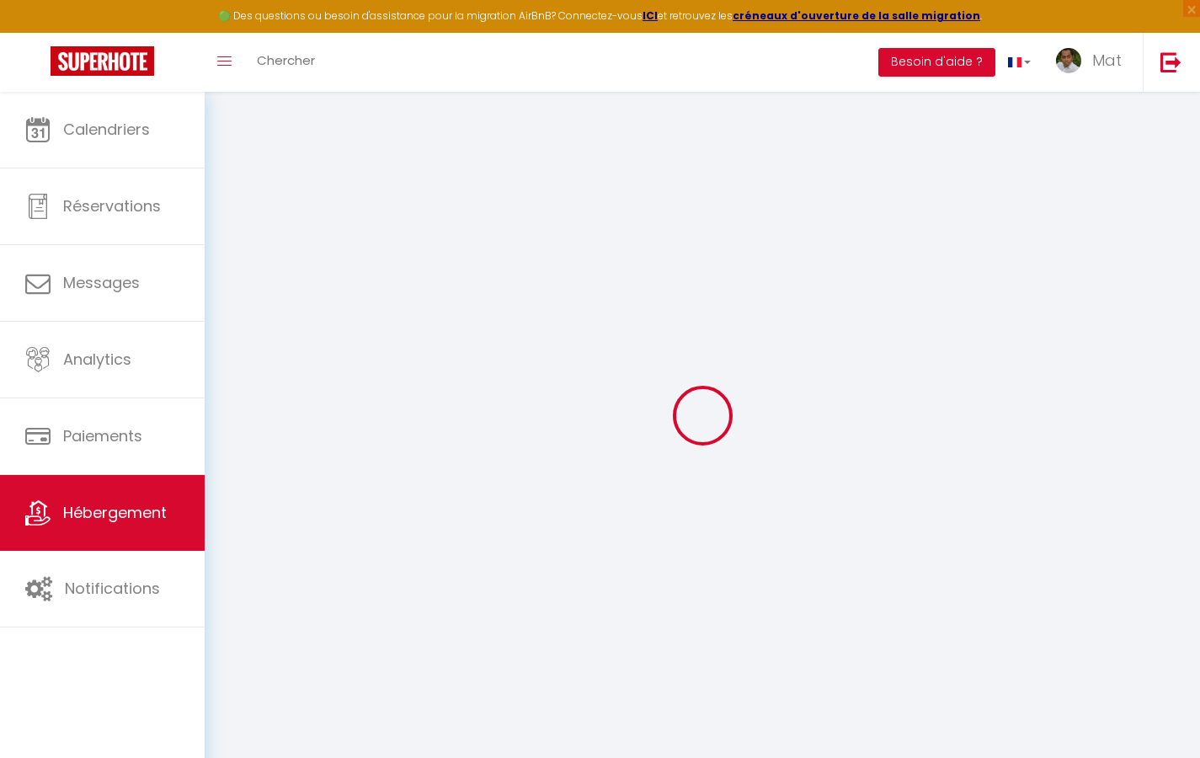
checkbox input "true"
checkbox input "false"
checkbox input "true"
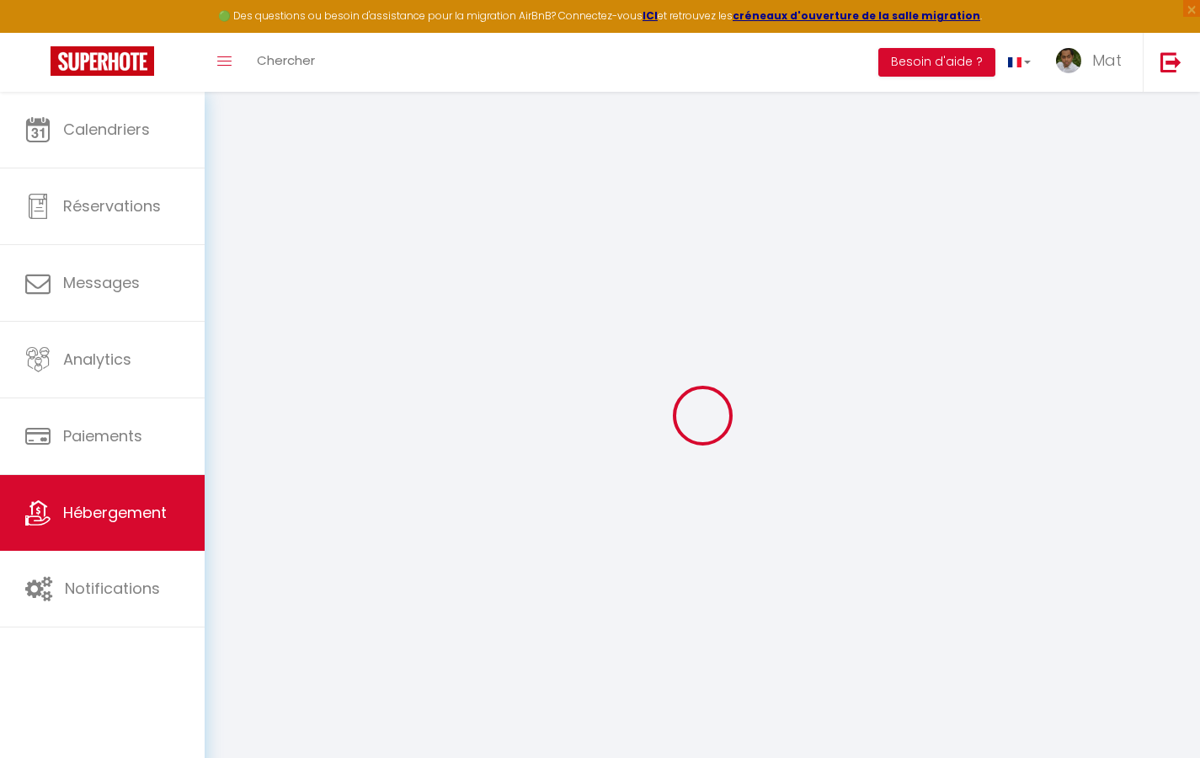
checkbox input "false"
select select "17:00"
select select "23:30"
select select "10:00"
select select "30"
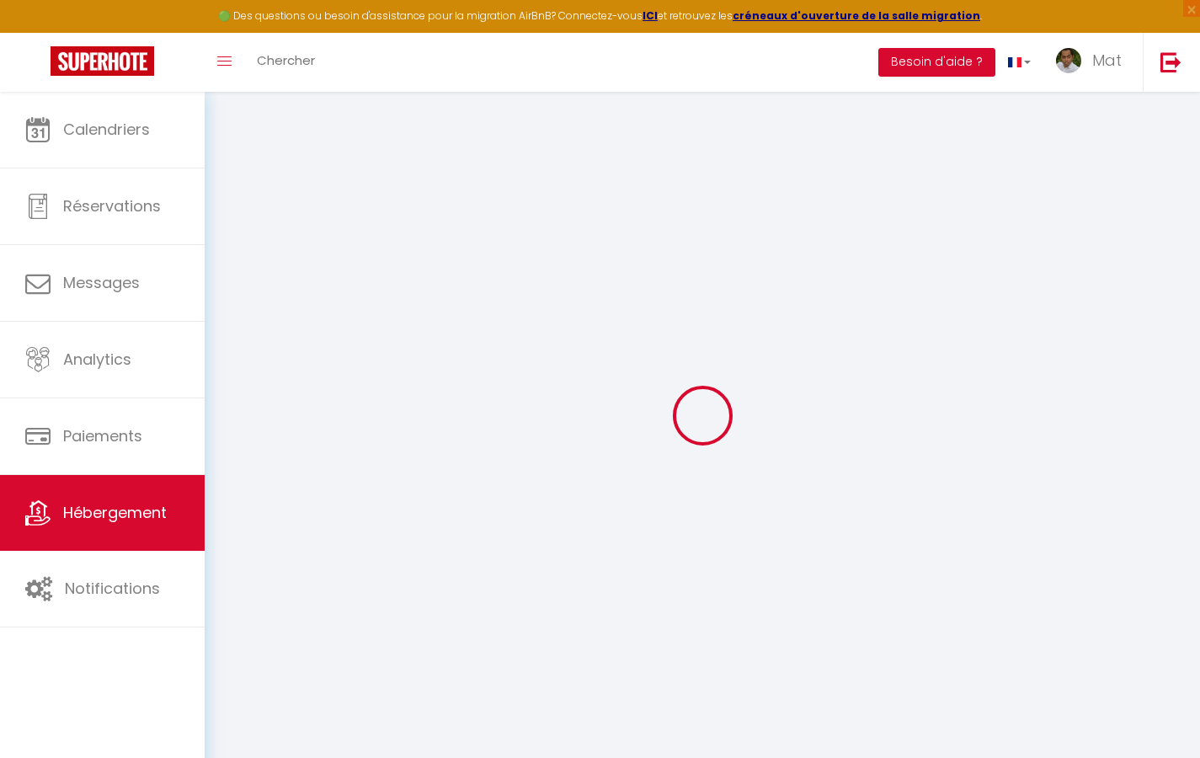
select select "120"
checkbox input "true"
checkbox input "false"
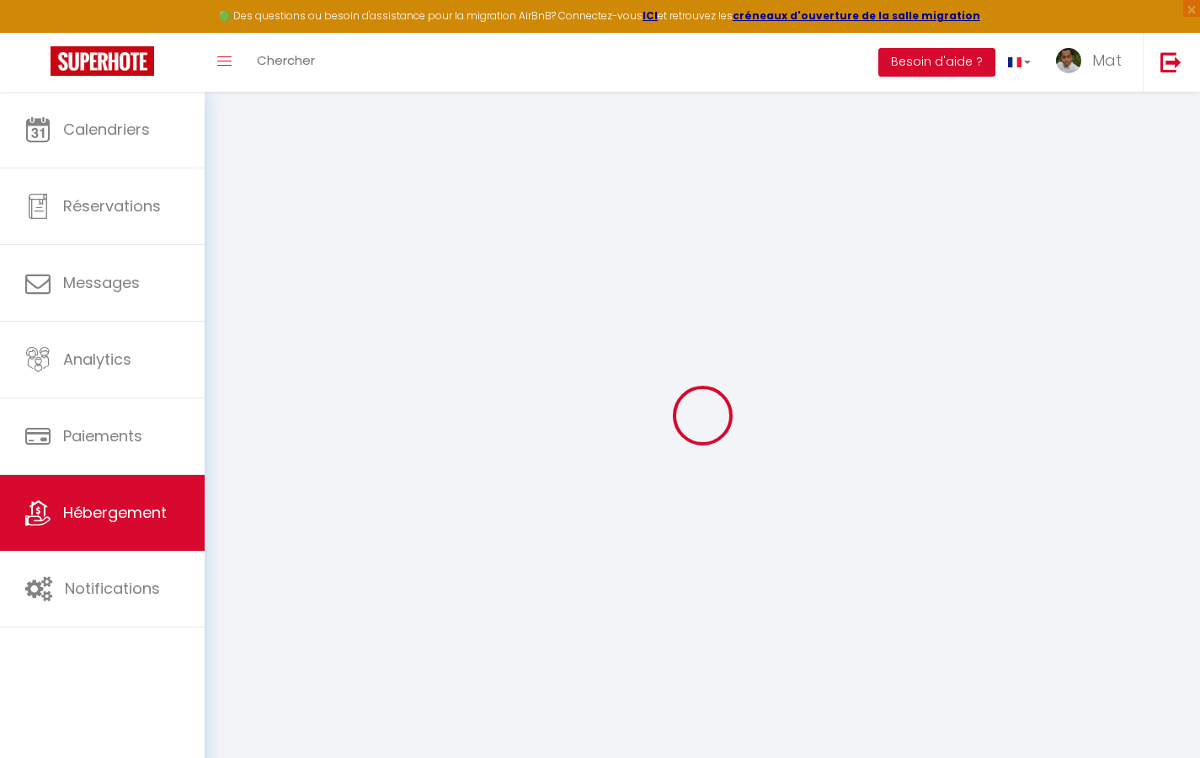
checkbox input "true"
checkbox input "false"
